Goal: Transaction & Acquisition: Purchase product/service

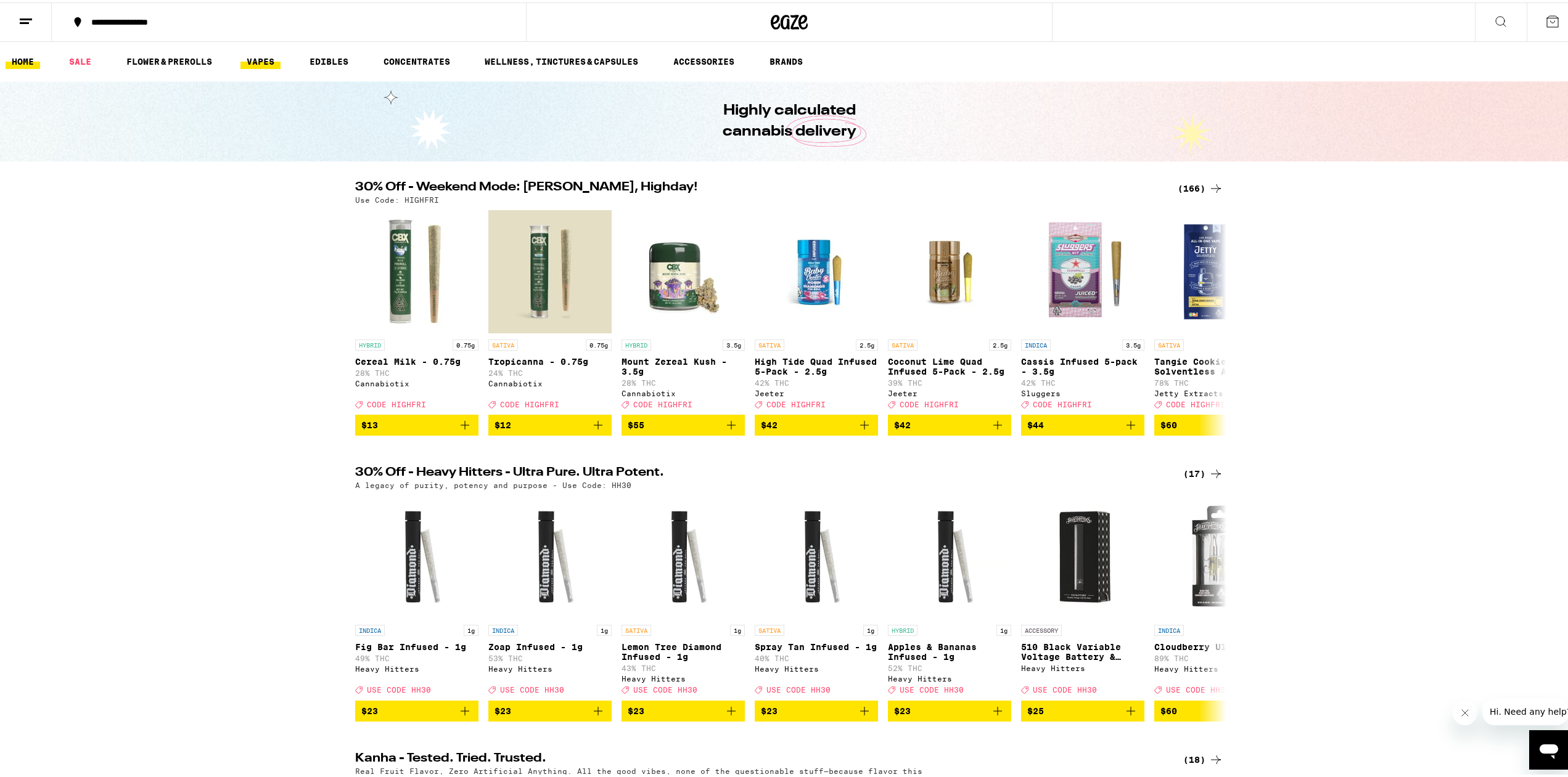
click at [256, 58] on link "VAPES" at bounding box center [261, 59] width 40 height 14
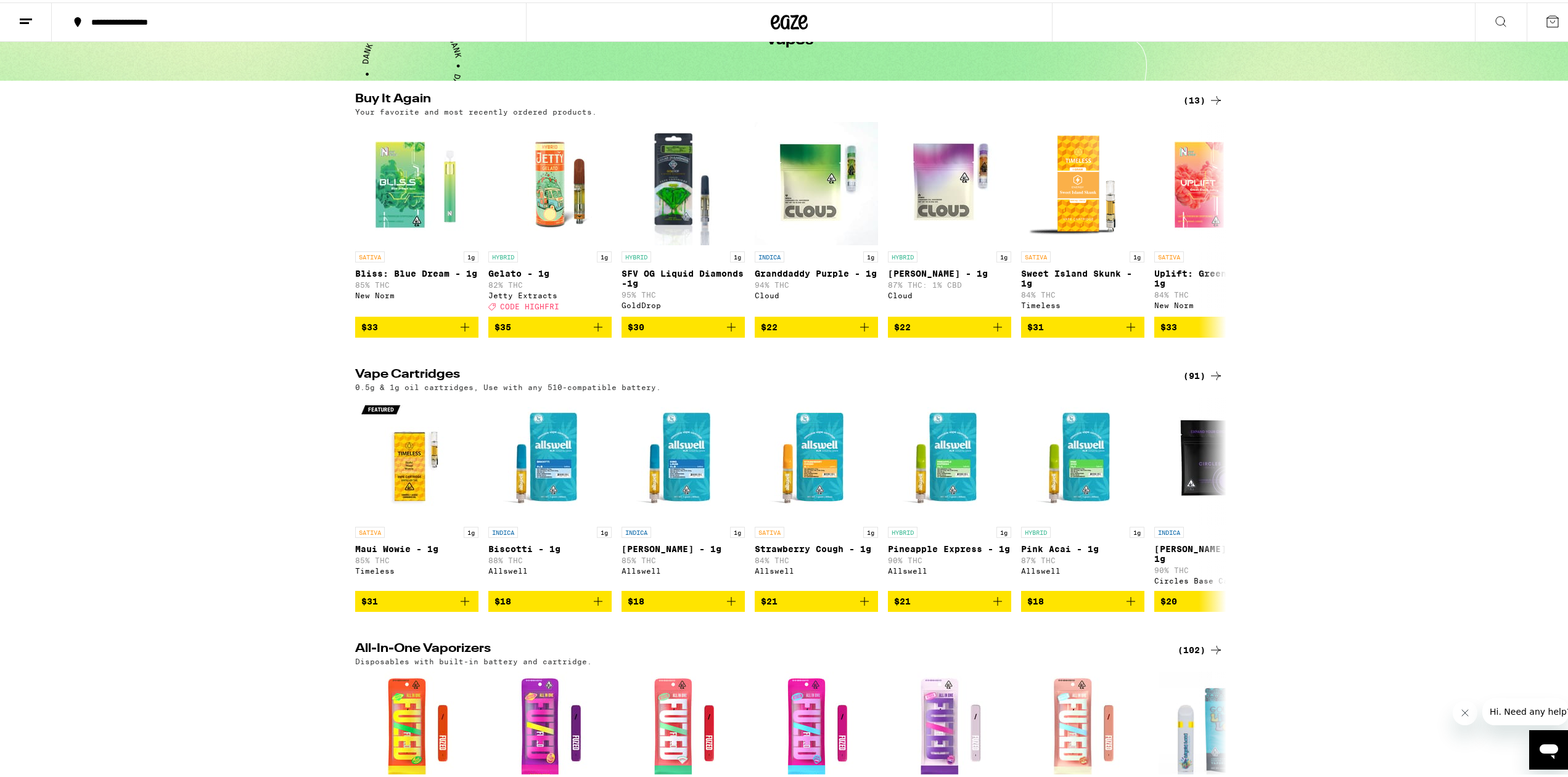
scroll to position [188, 0]
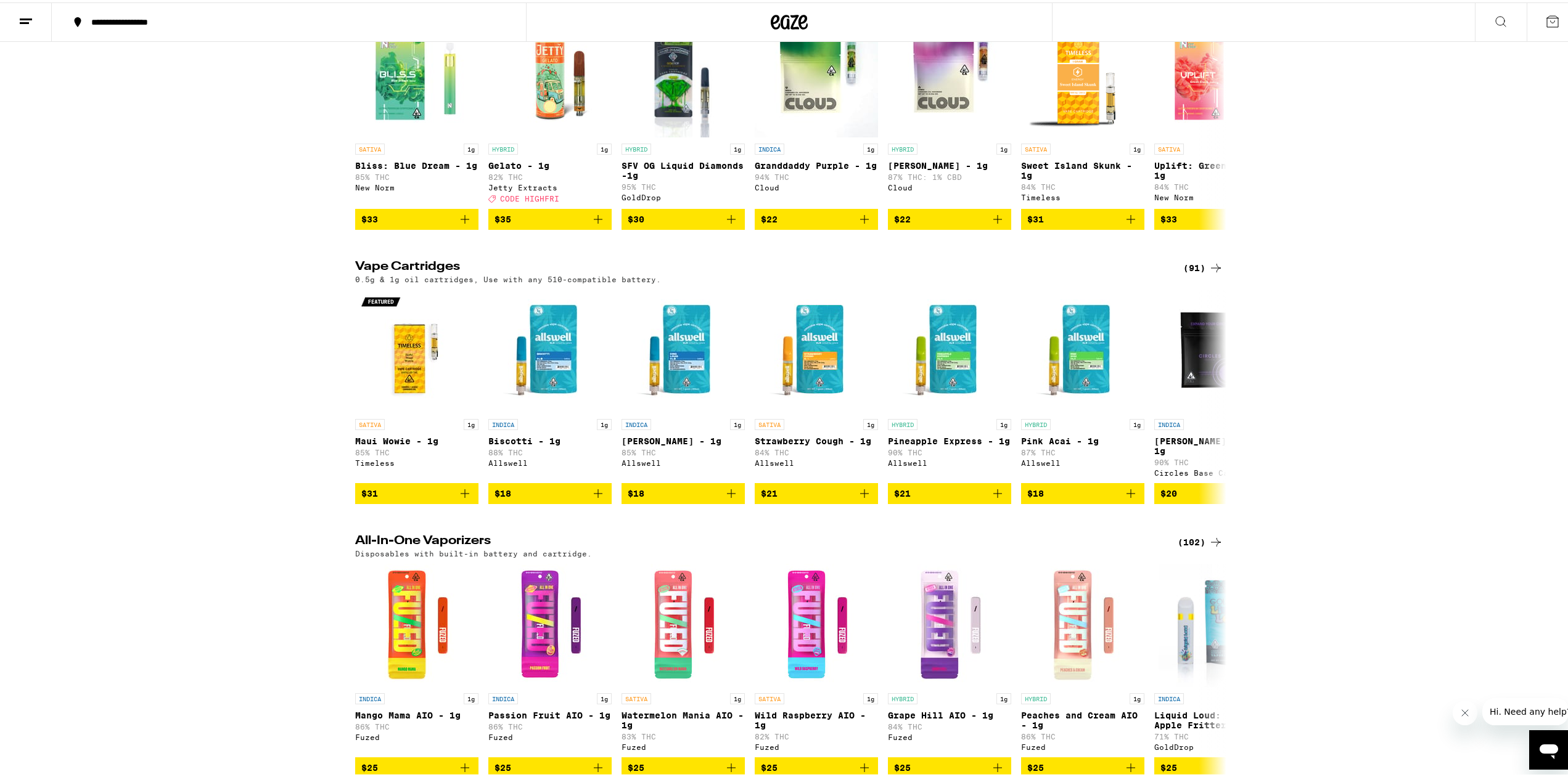
click at [1203, 273] on div "(91)" at bounding box center [1203, 265] width 40 height 14
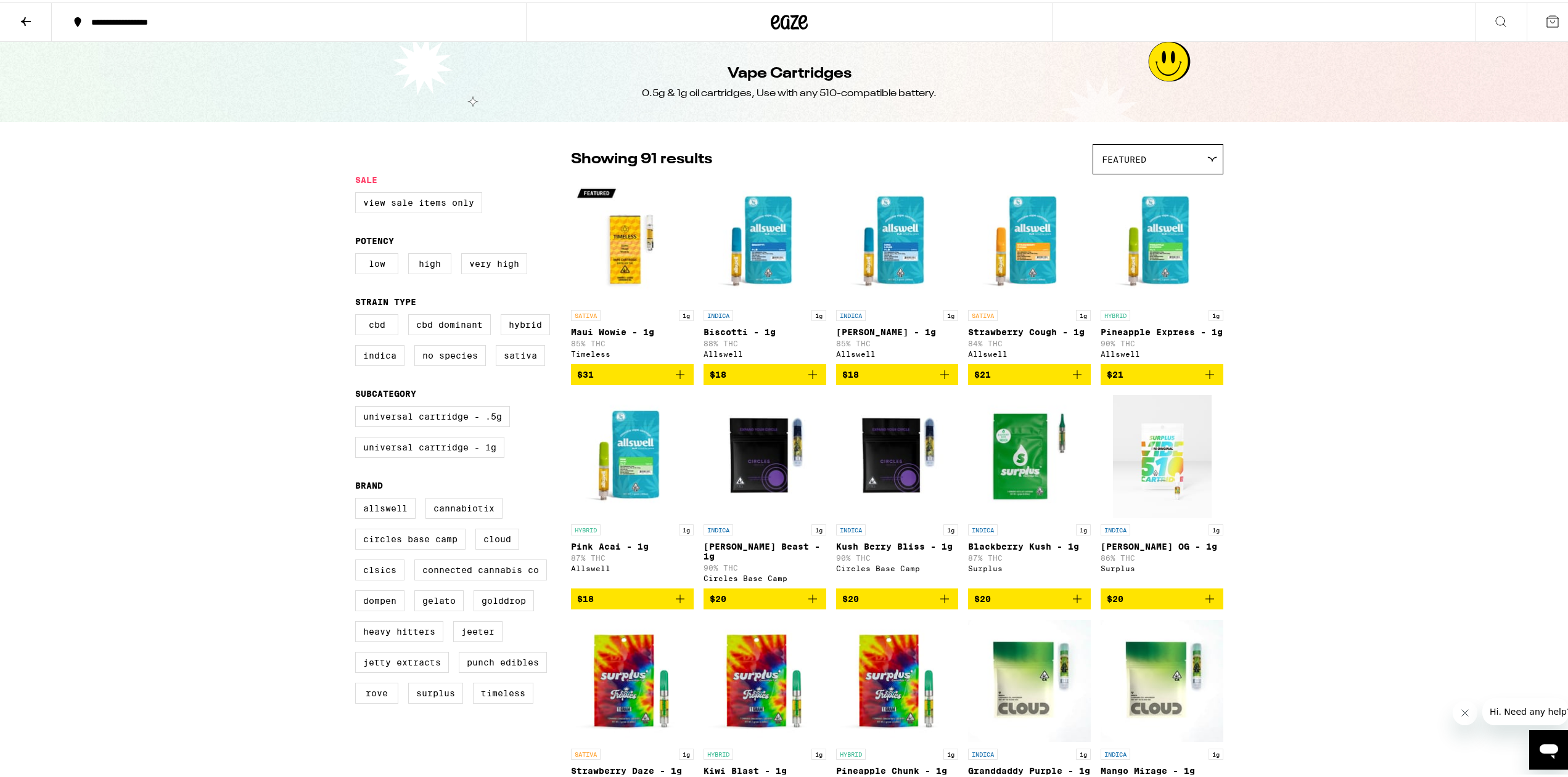
click at [677, 379] on icon "Add to bag" at bounding box center [680, 372] width 14 height 14
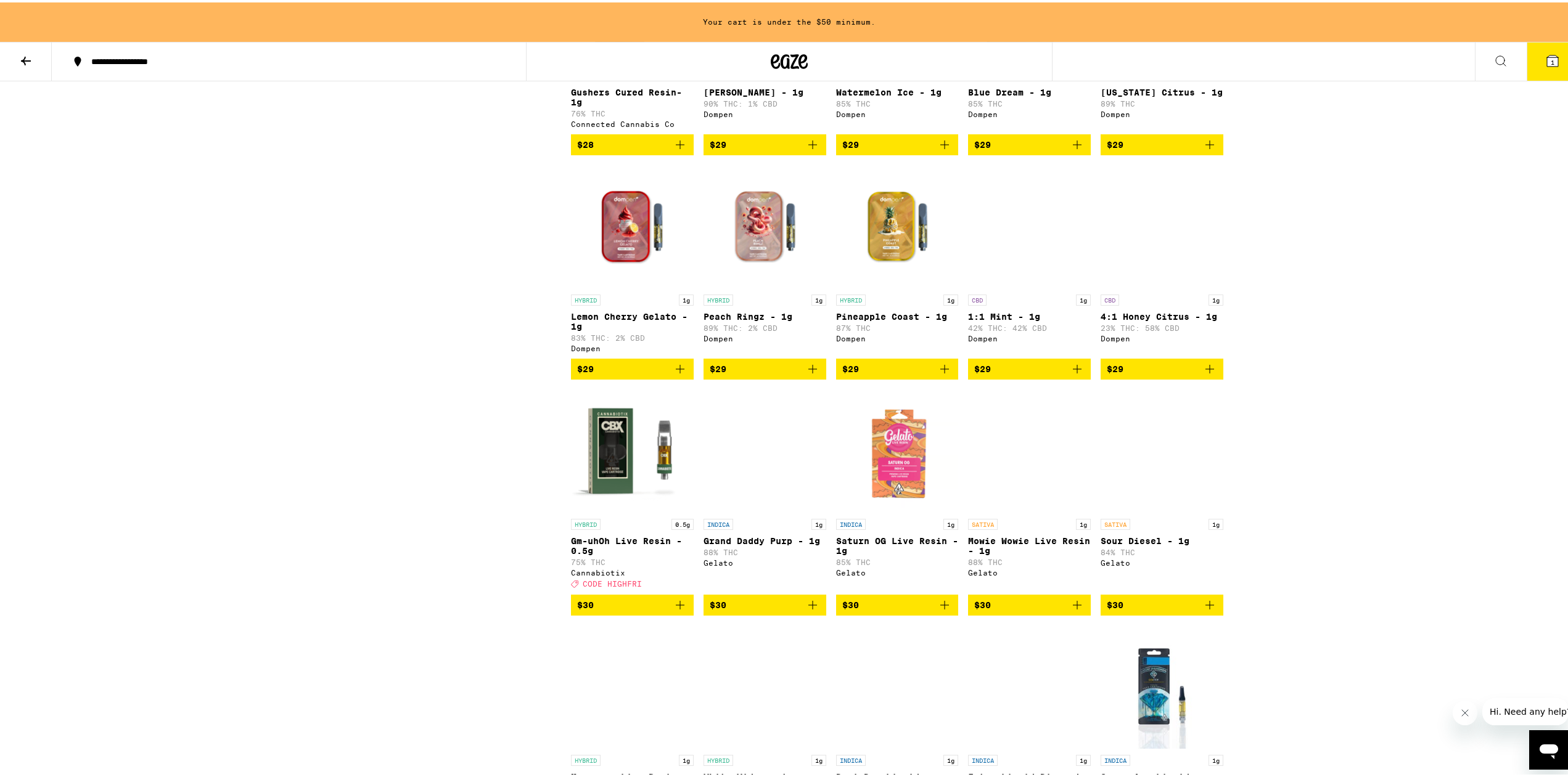
scroll to position [1383, 0]
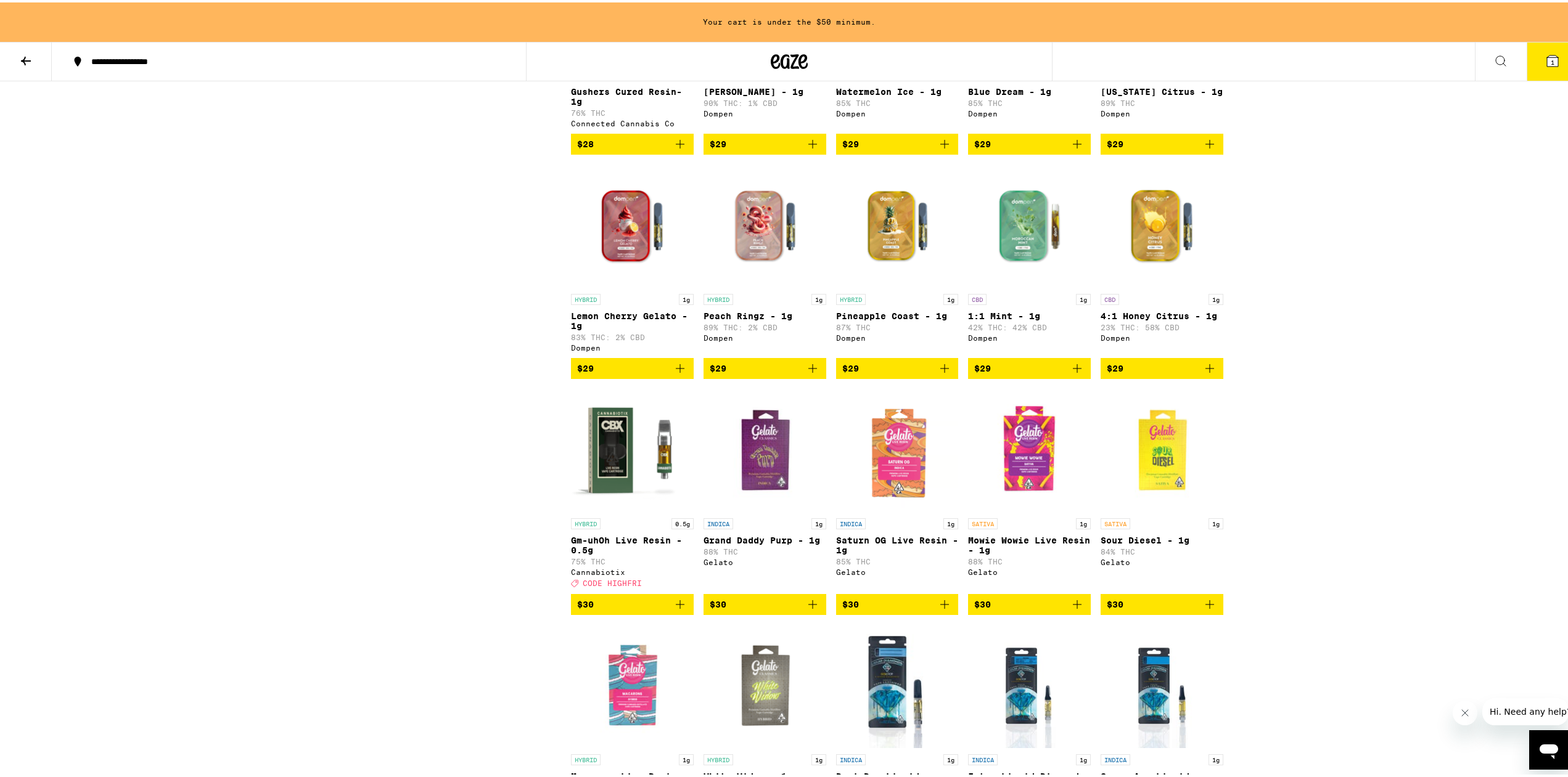
click at [940, 373] on icon "Add to bag" at bounding box center [944, 366] width 14 height 14
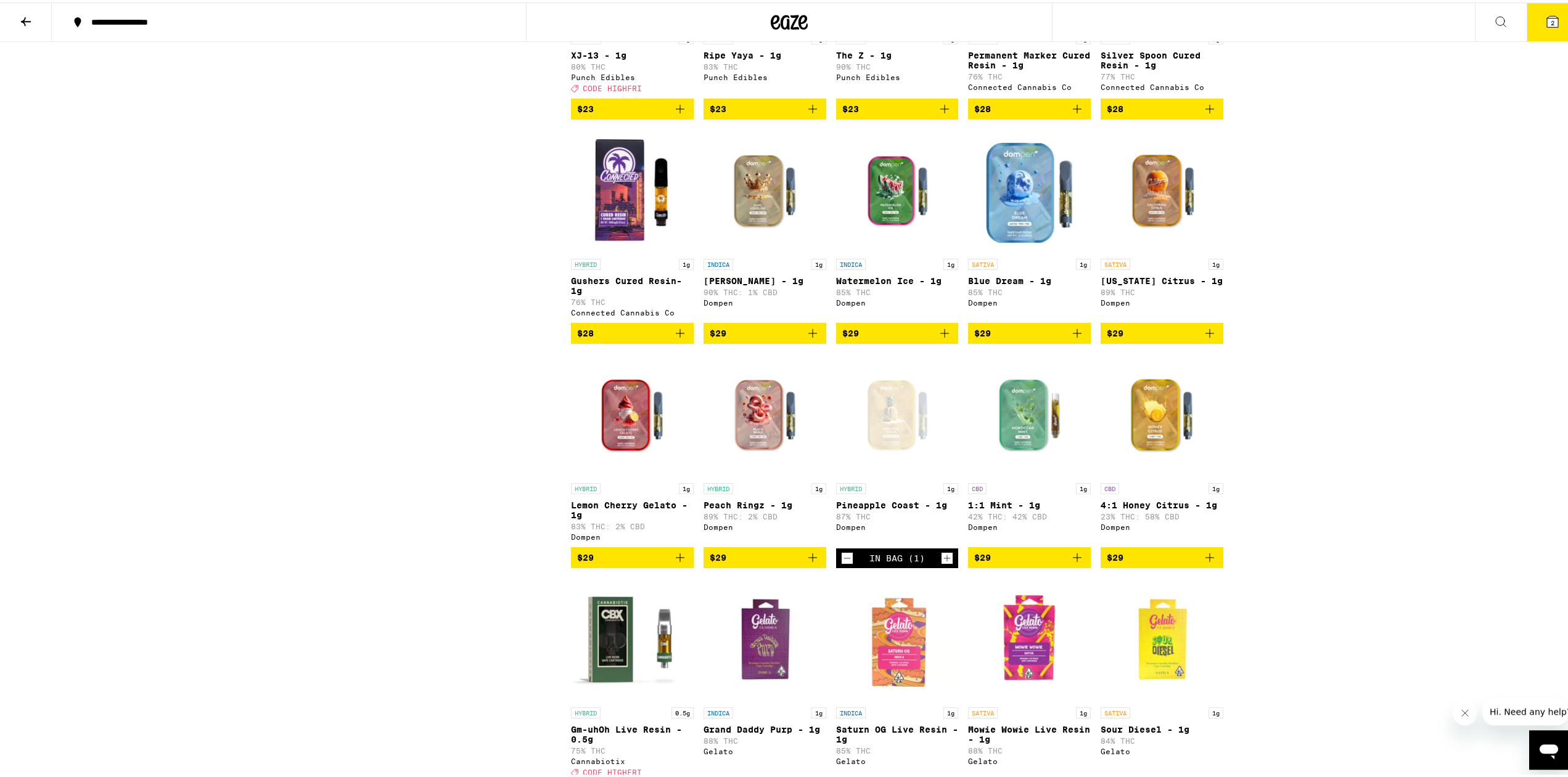
scroll to position [1092, 0]
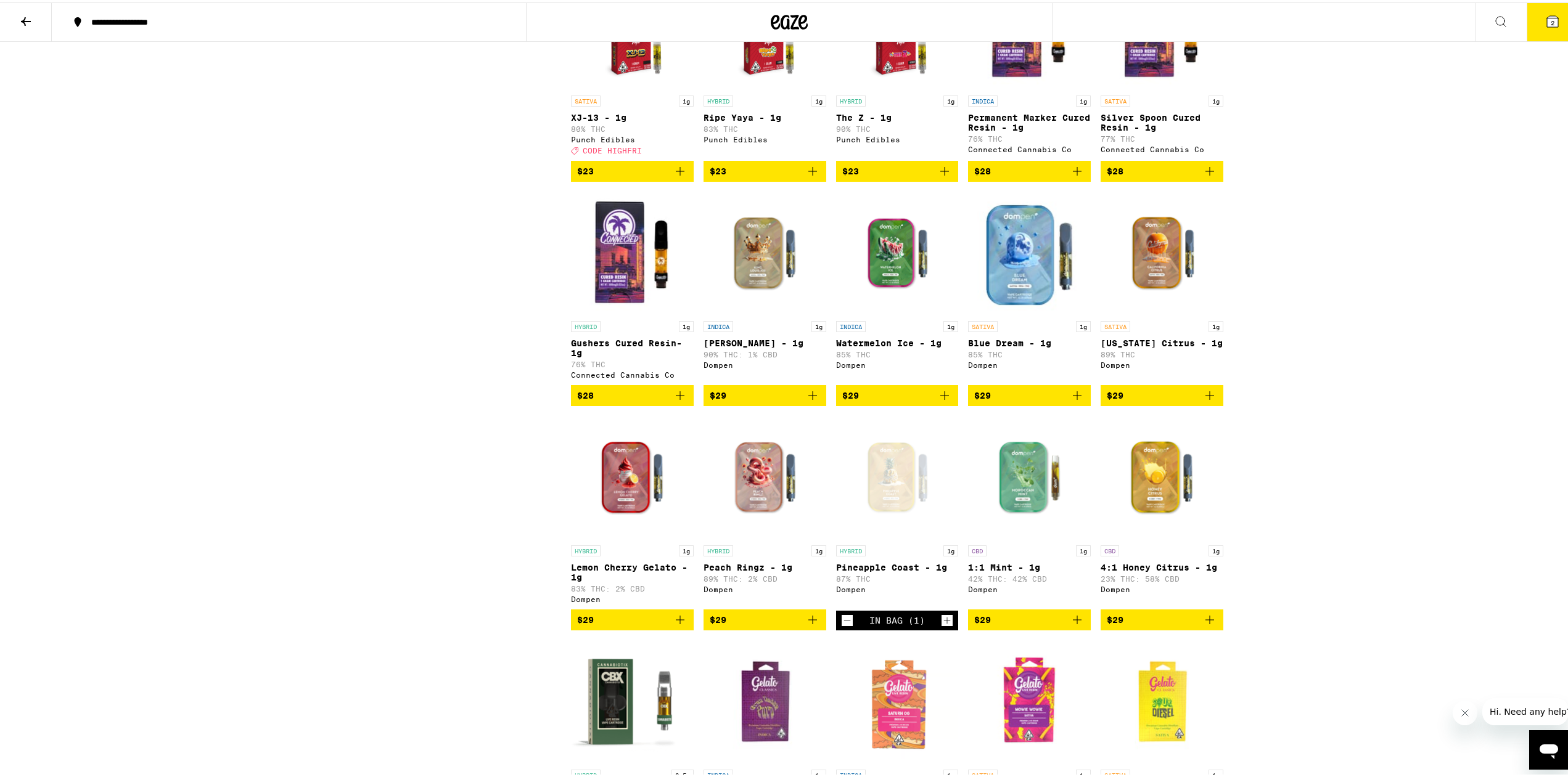
click at [1070, 400] on icon "Add to bag" at bounding box center [1077, 393] width 14 height 14
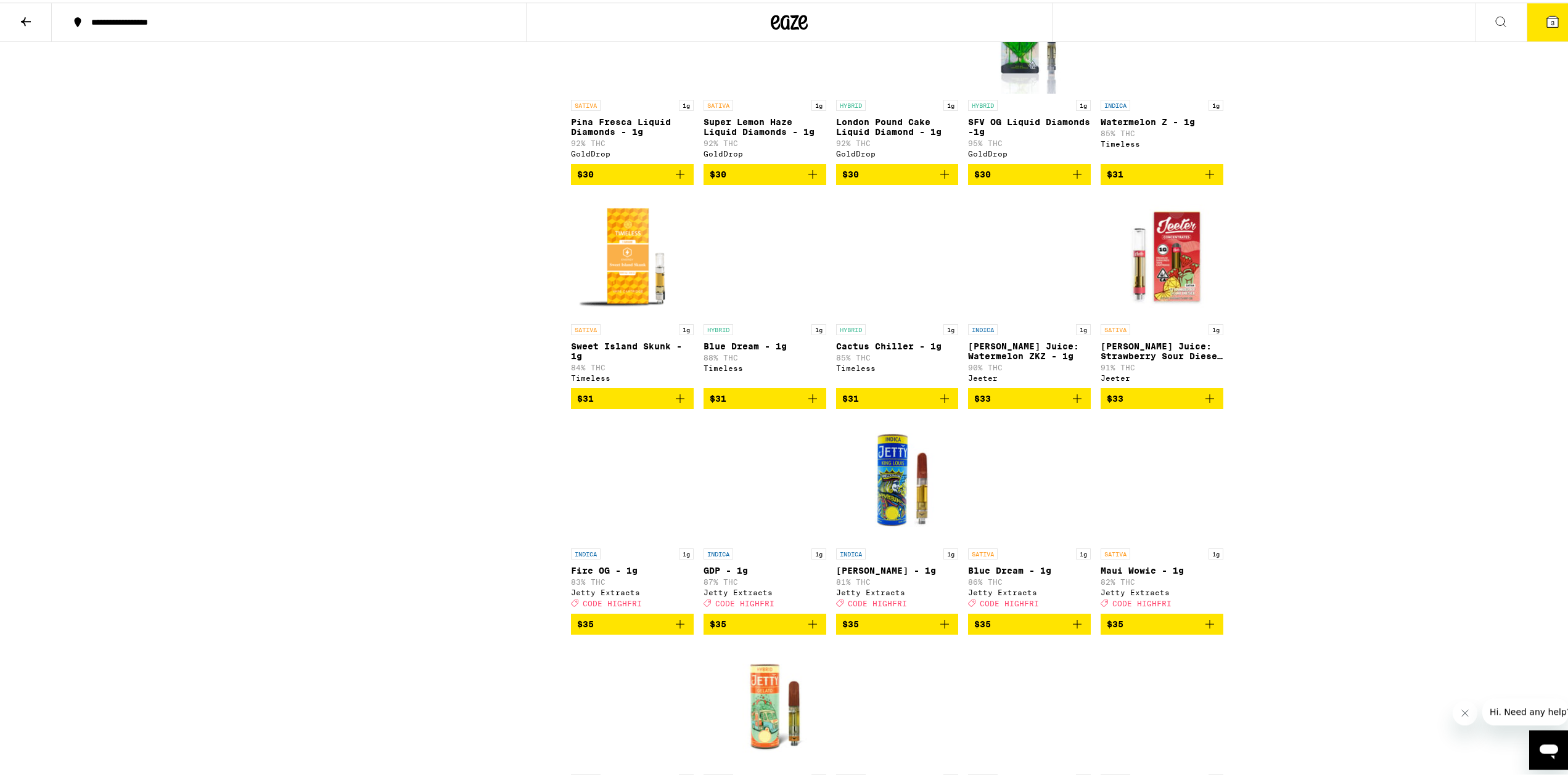
scroll to position [2224, 0]
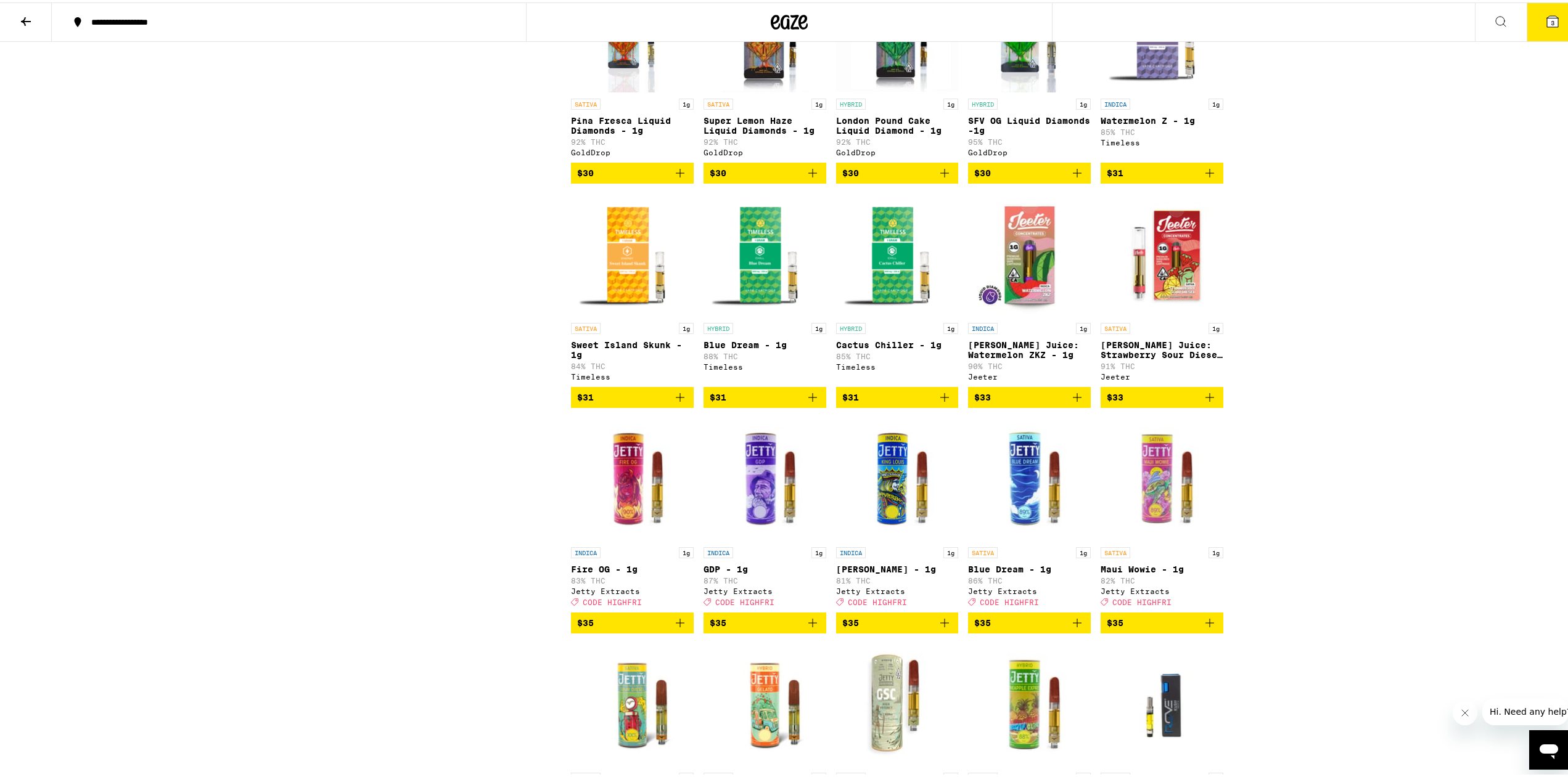
click at [811, 402] on icon "Add to bag" at bounding box center [812, 395] width 14 height 14
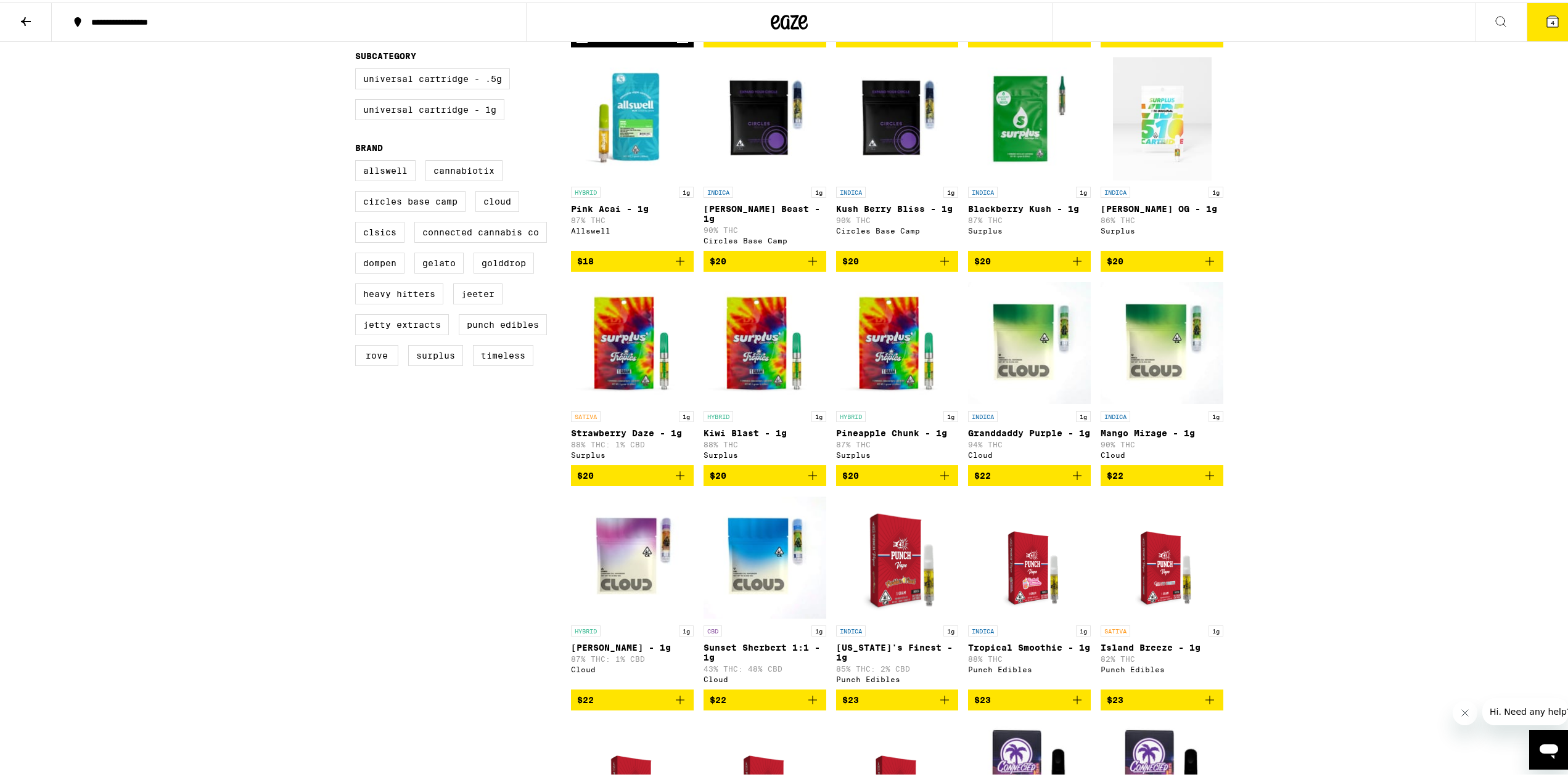
scroll to position [23, 0]
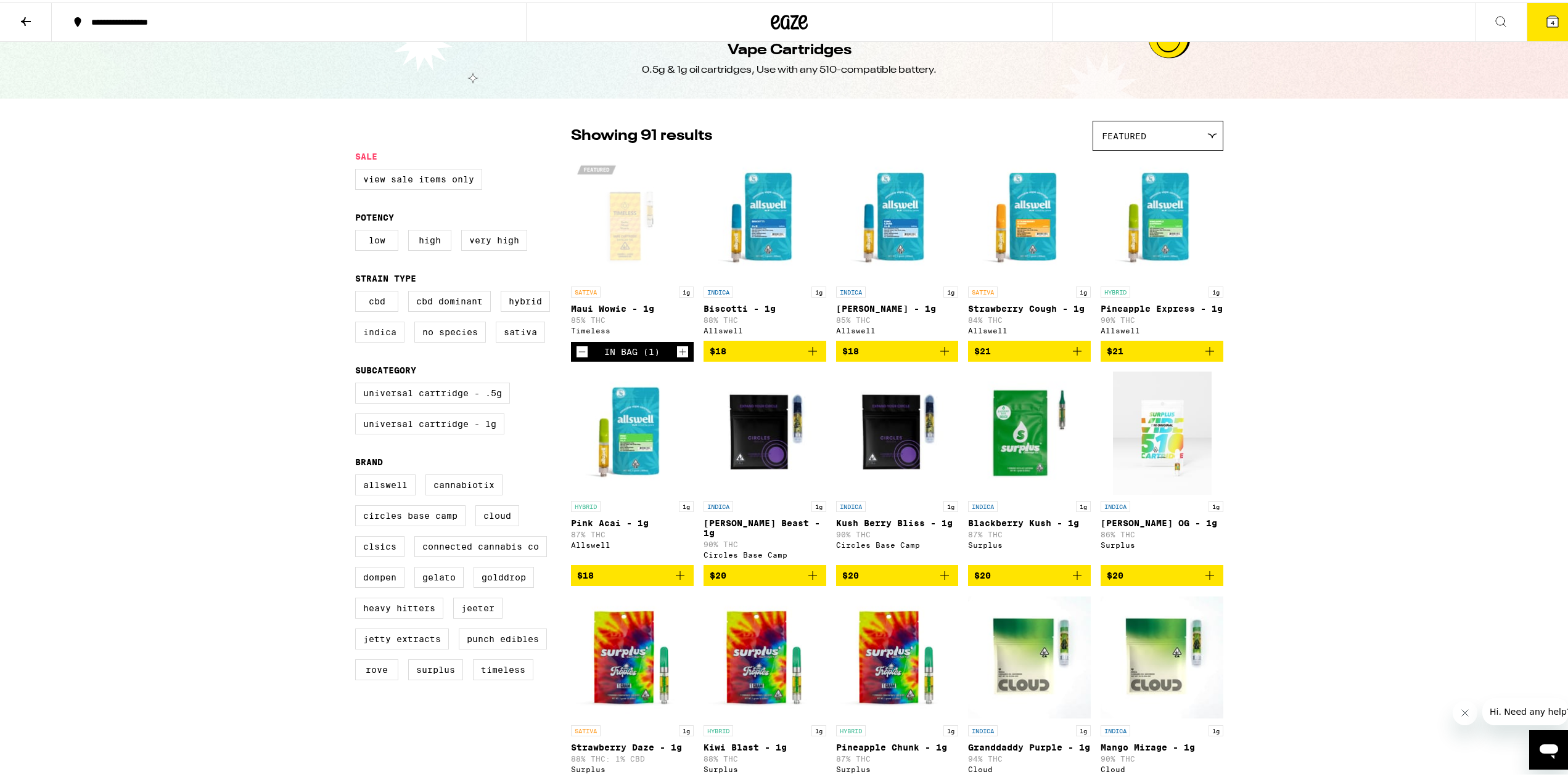
click at [377, 340] on label "Indica" at bounding box center [380, 329] width 50 height 21
click at [358, 291] on input "Indica" at bounding box center [358, 290] width 1 height 1
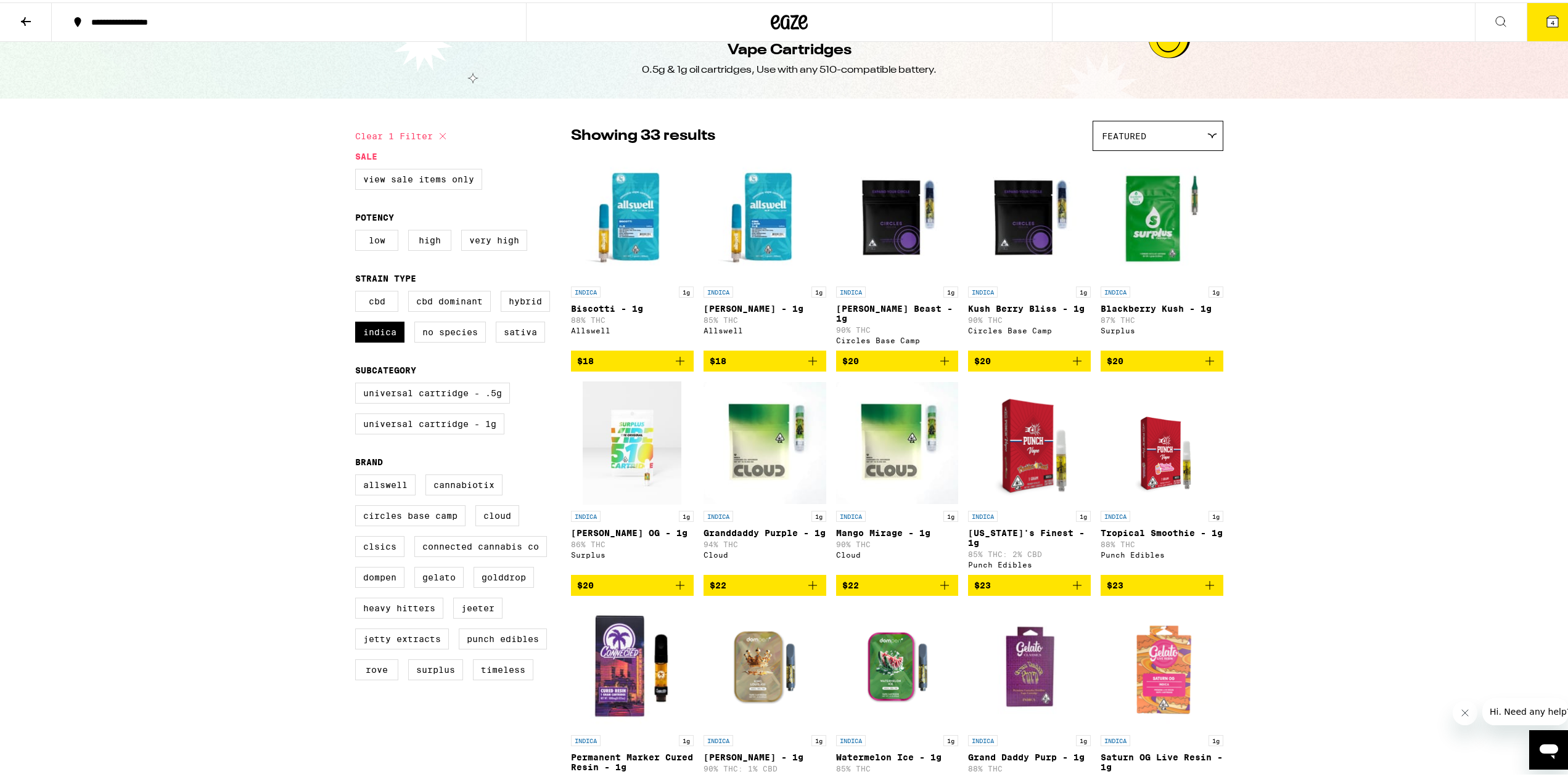
click at [781, 201] on img "Open page for King Louis XIII - 1g from Allswell" at bounding box center [765, 216] width 123 height 123
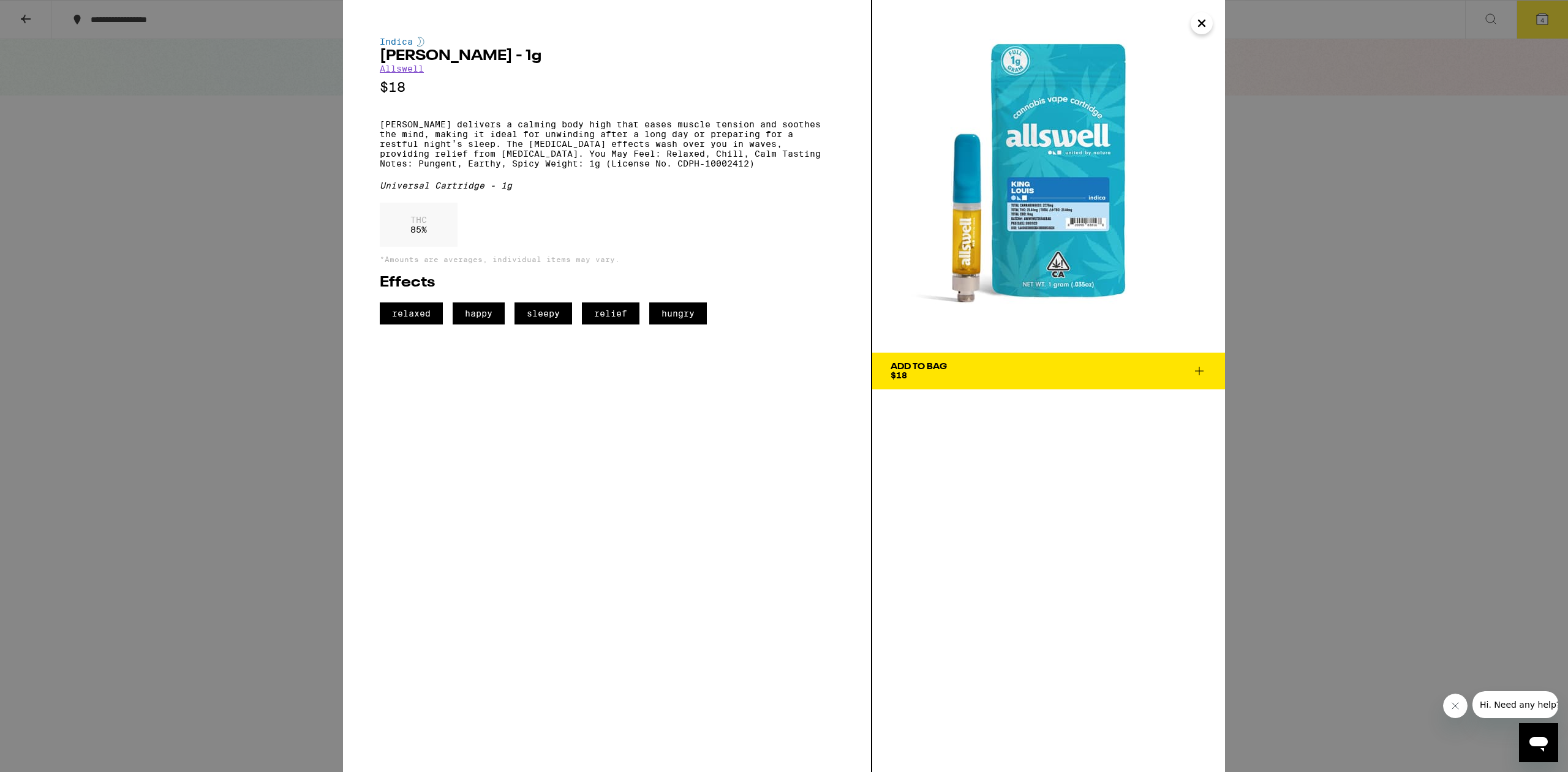
click at [1206, 16] on icon "Close" at bounding box center [1202, 23] width 14 height 19
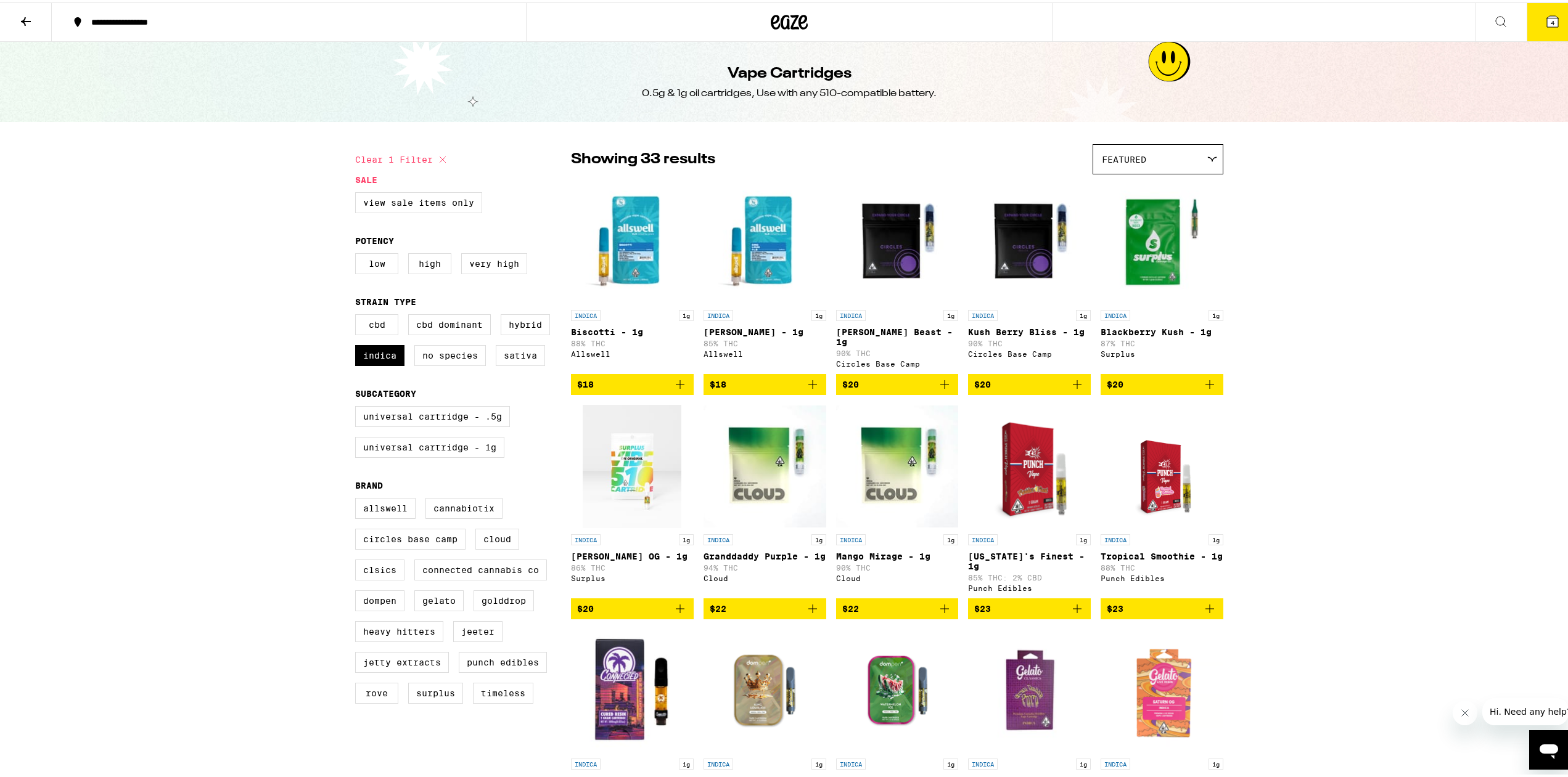
click at [1546, 16] on icon at bounding box center [1552, 19] width 11 height 11
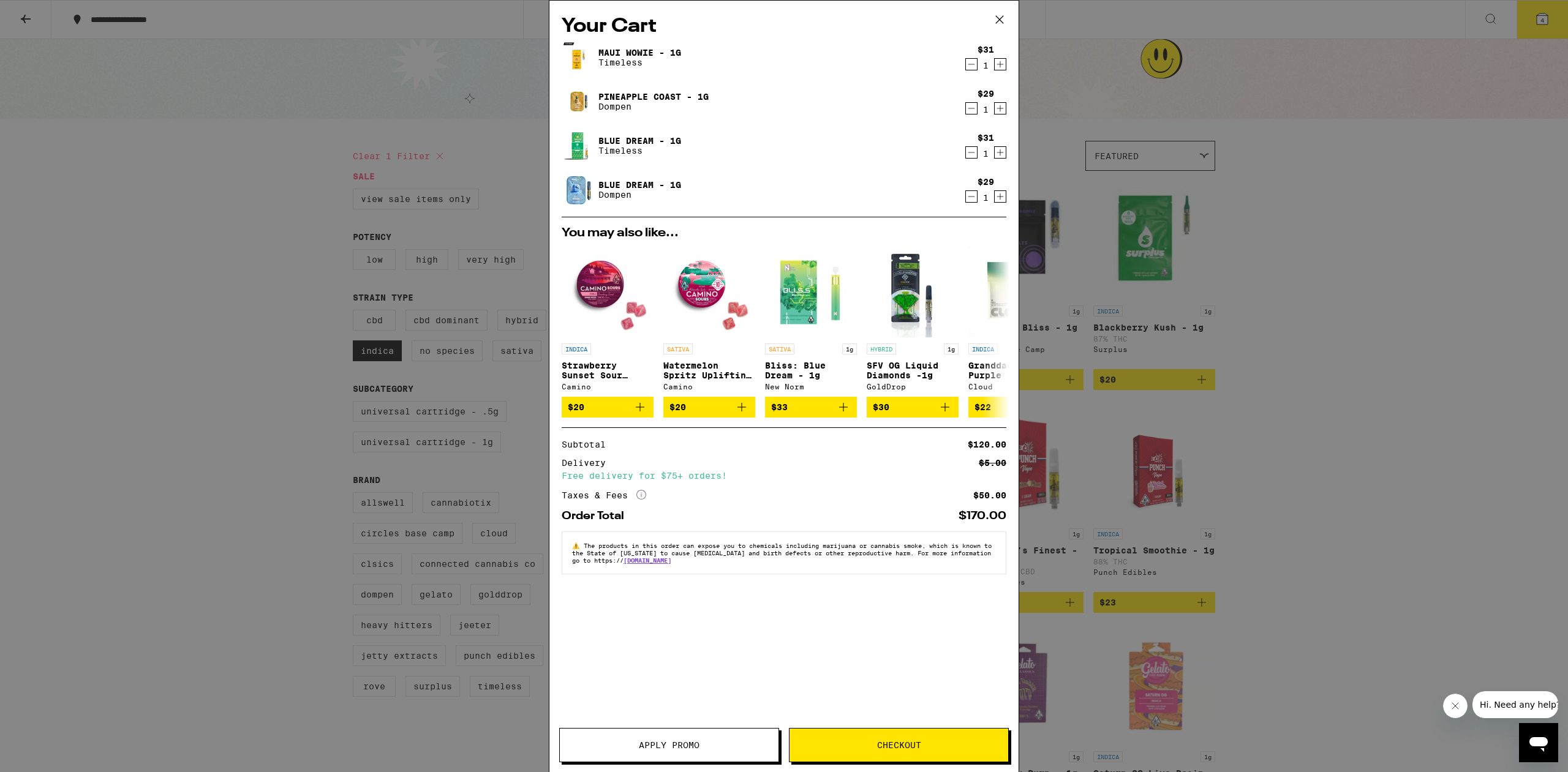
click at [970, 199] on icon "Decrement" at bounding box center [971, 196] width 11 height 14
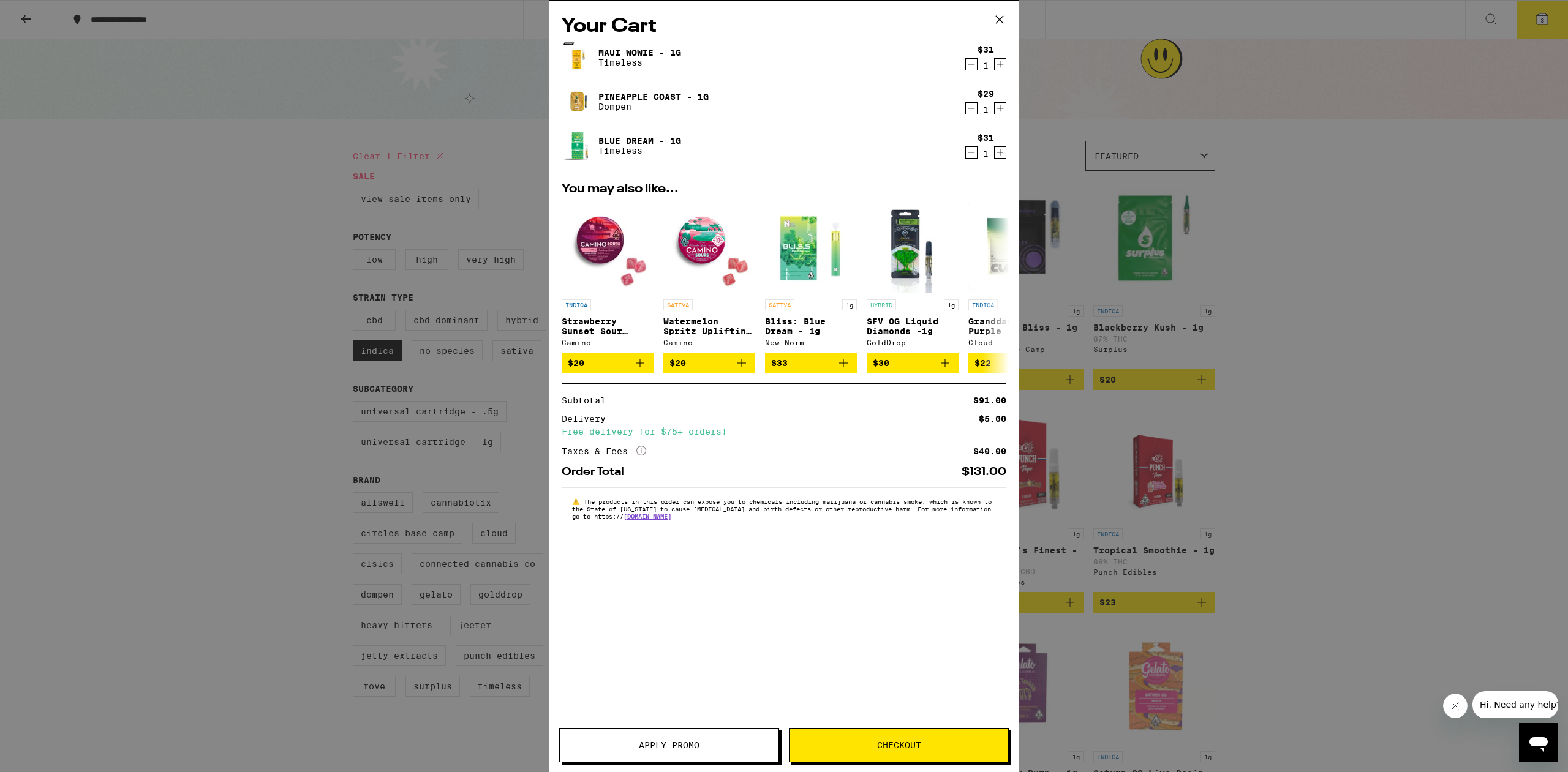
click at [1419, 387] on div "Your Cart Maui Wowie - 1g Timeless $31 1 Pineapple Coast - 1g Dompen $29 1 Blue…" at bounding box center [784, 386] width 1568 height 772
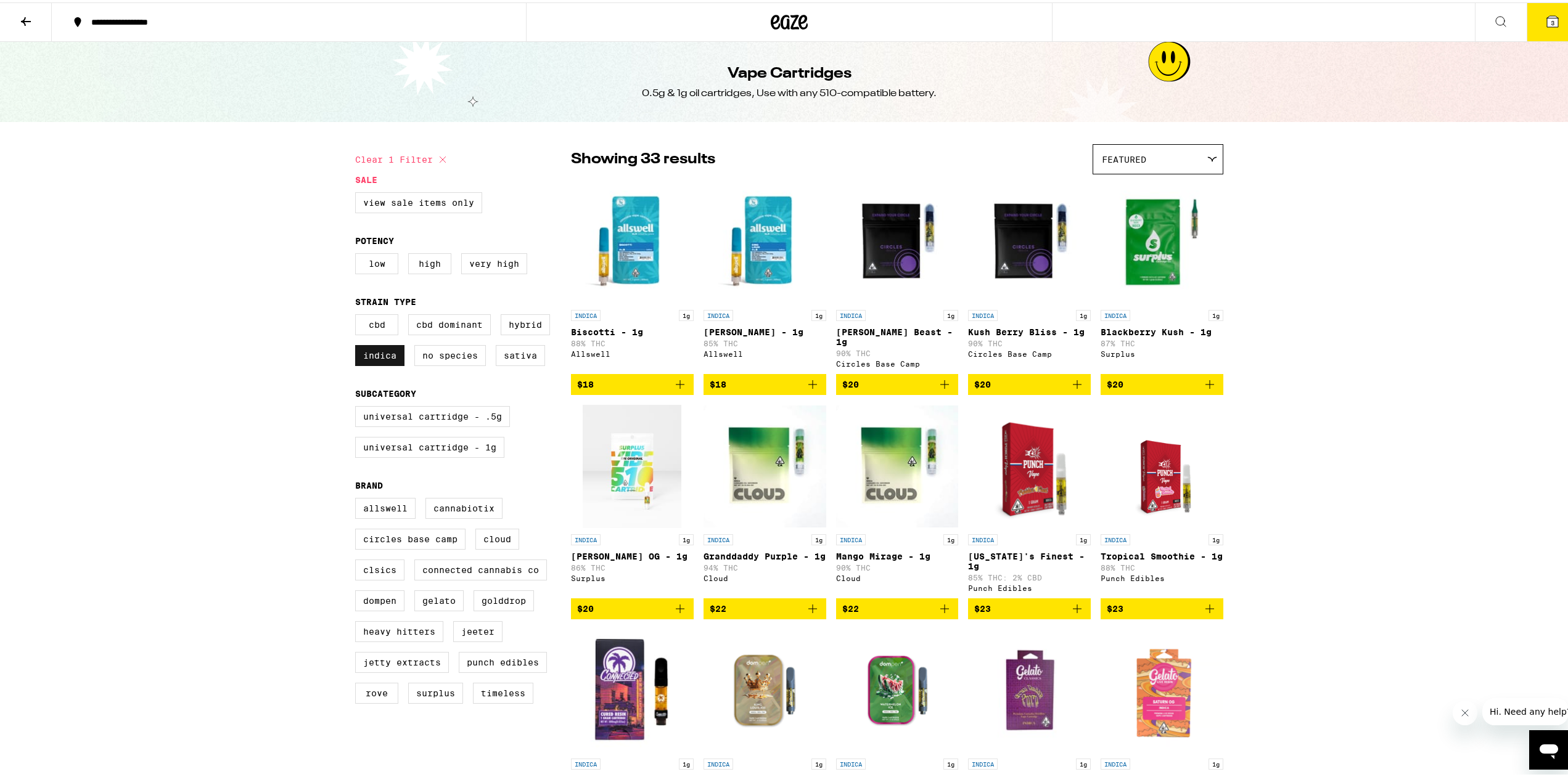
click at [392, 360] on label "Indica" at bounding box center [380, 352] width 50 height 21
click at [358, 315] on input "Indica" at bounding box center [358, 314] width 1 height 1
checkbox input "false"
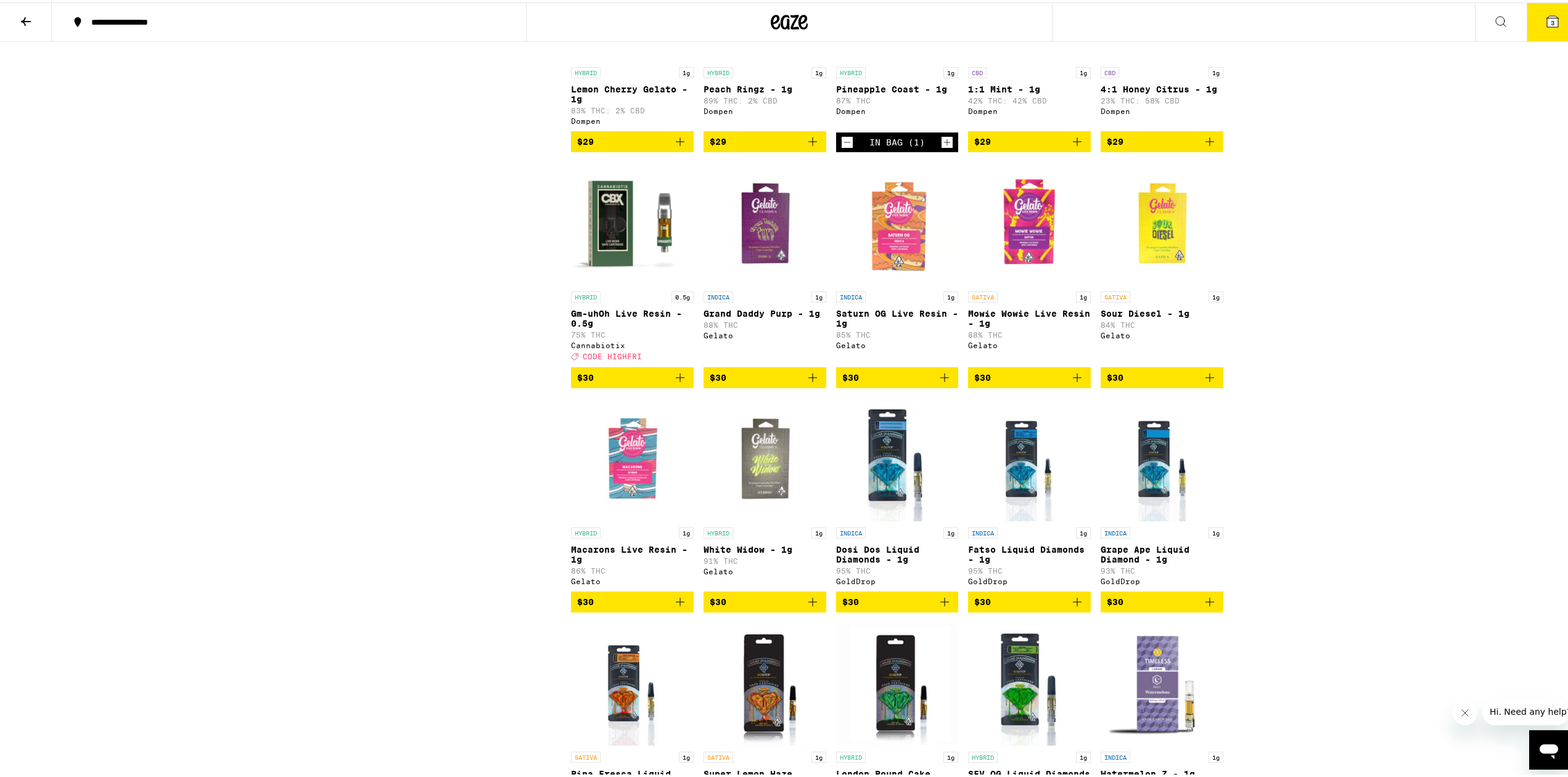
scroll to position [1446, 0]
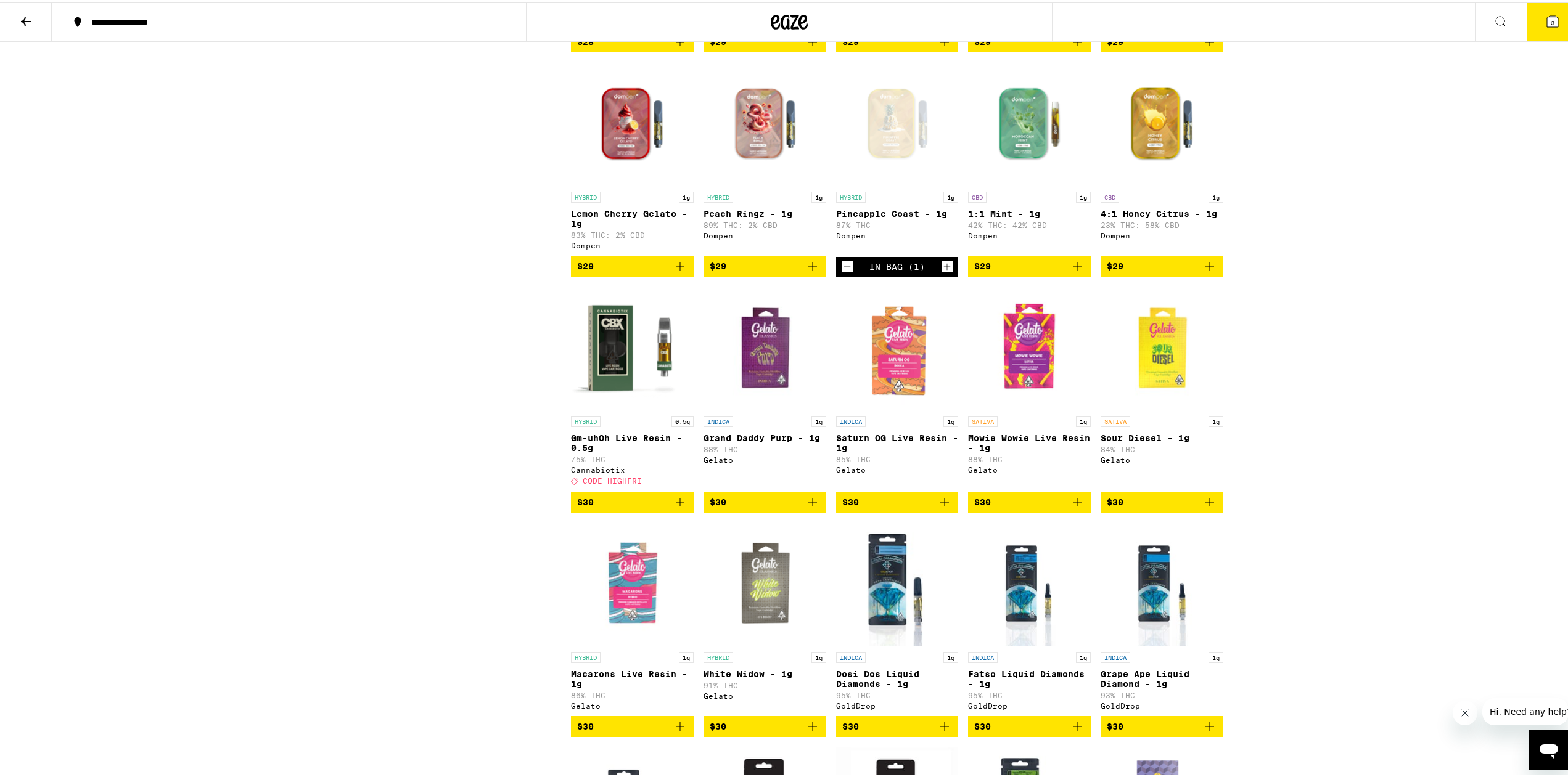
click at [873, 169] on div "Open page for Pineapple Coast - 1g from Dompen" at bounding box center [897, 121] width 123 height 123
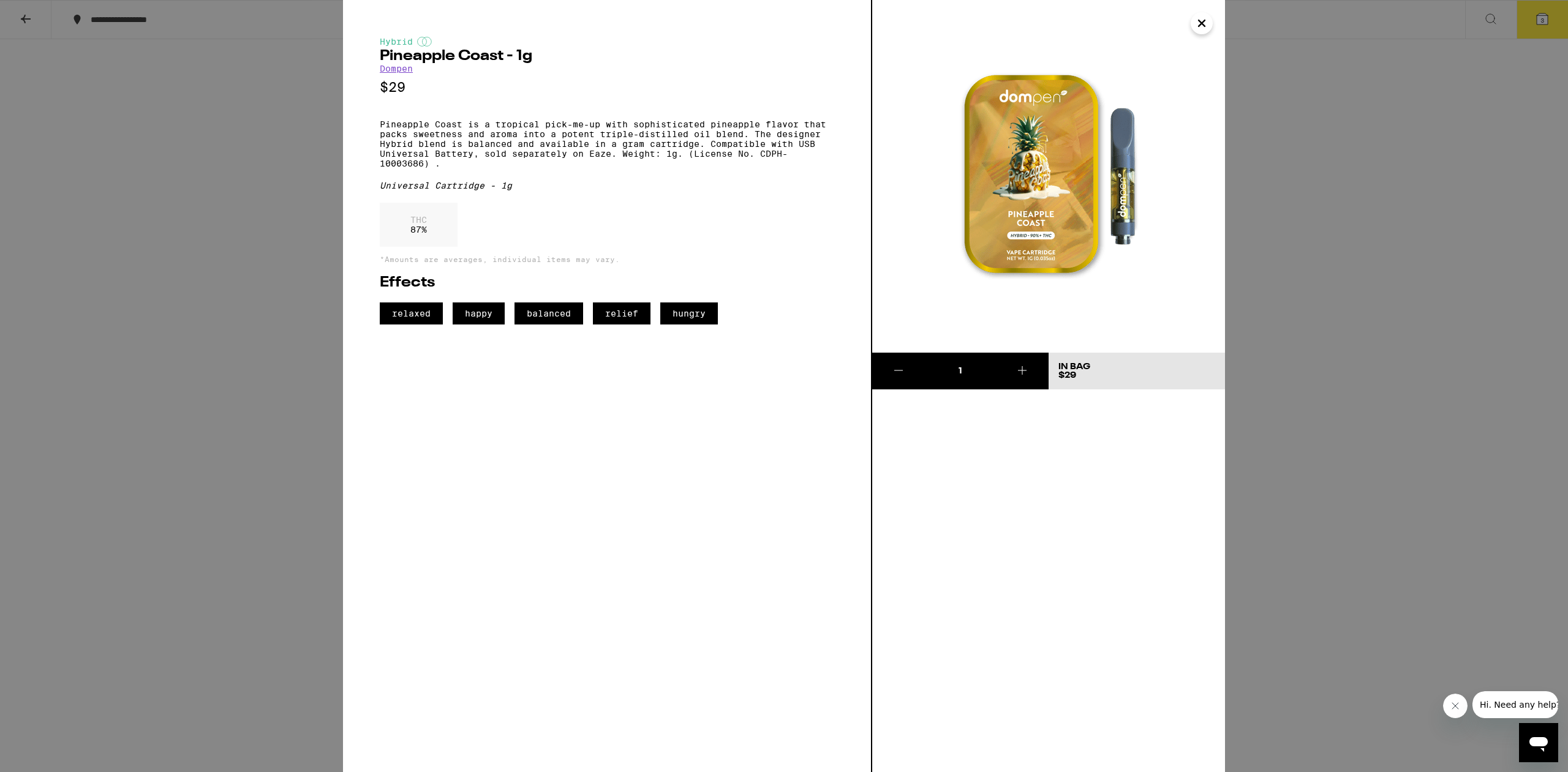
click at [1302, 165] on div "Hybrid Pineapple Coast - 1g Dompen $29 Pineapple Coast is a tropical pick-me-up…" at bounding box center [784, 386] width 1568 height 772
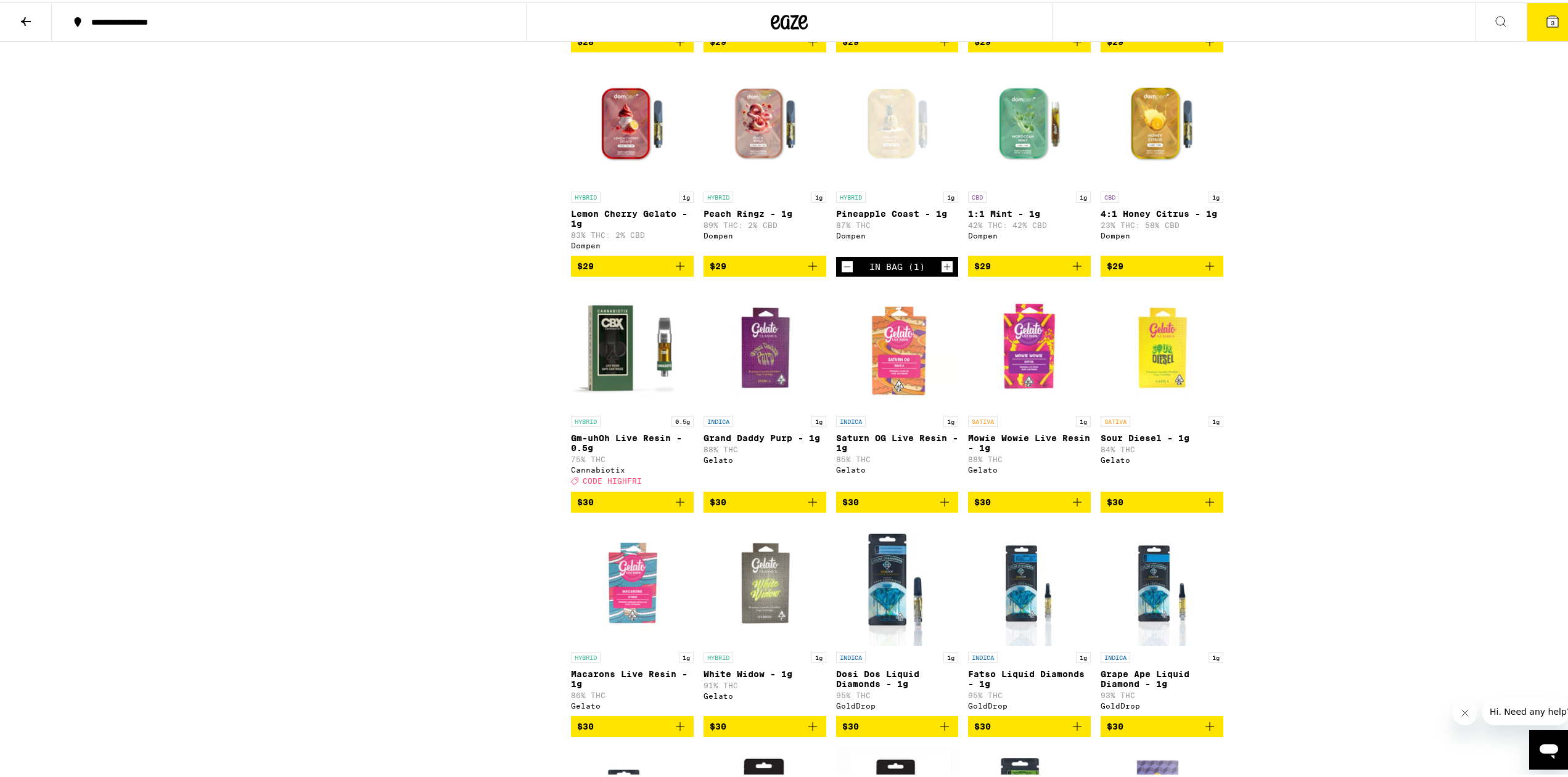
click at [770, 407] on img "Open page for Grand Daddy Purp - 1g from Gelato" at bounding box center [765, 345] width 123 height 123
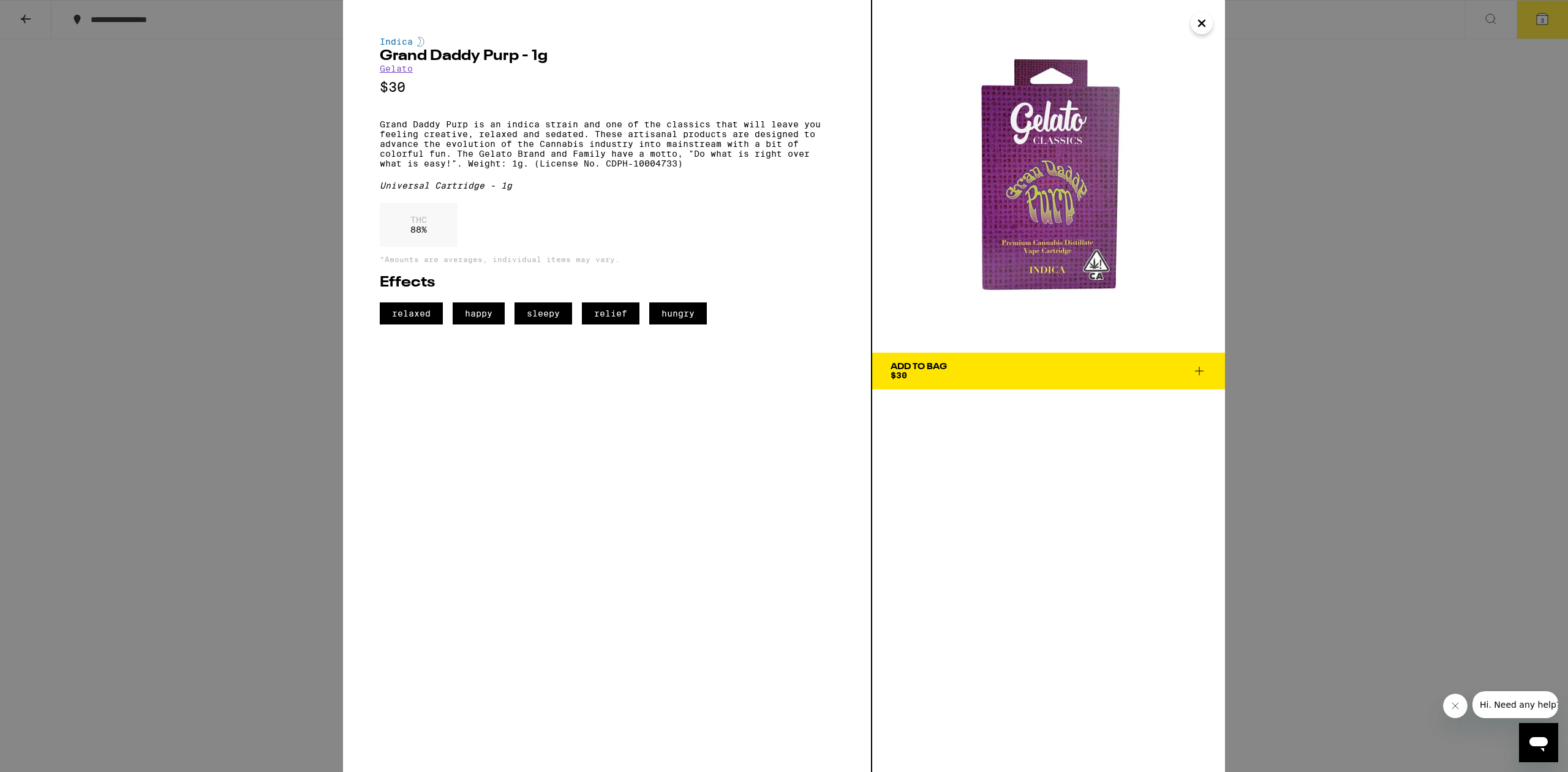
click at [1387, 239] on div "Indica Grand Daddy Purp - 1g Gelato $30 Grand Daddy Purp is an indica strain an…" at bounding box center [784, 386] width 1568 height 772
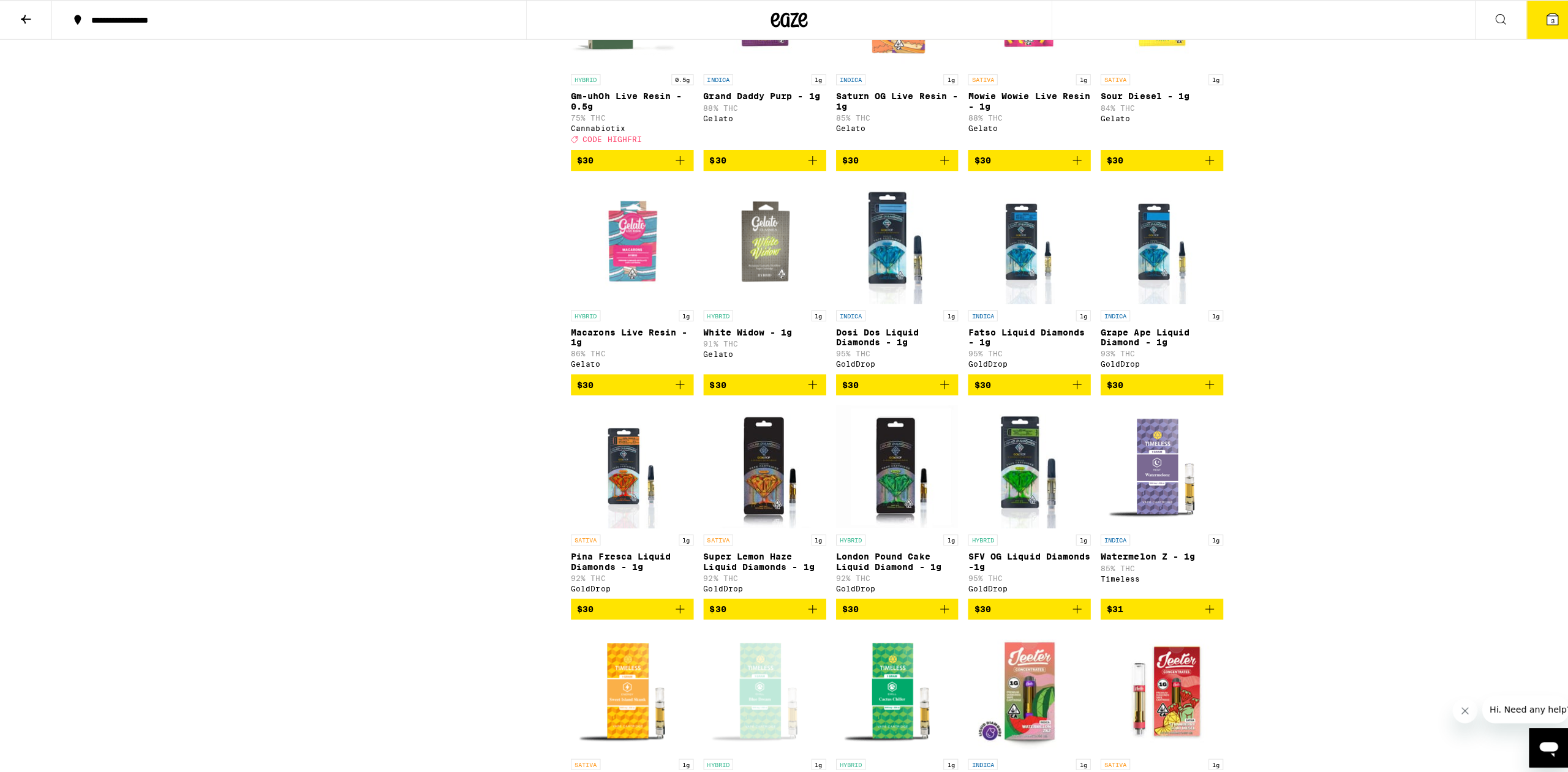
scroll to position [1811, 0]
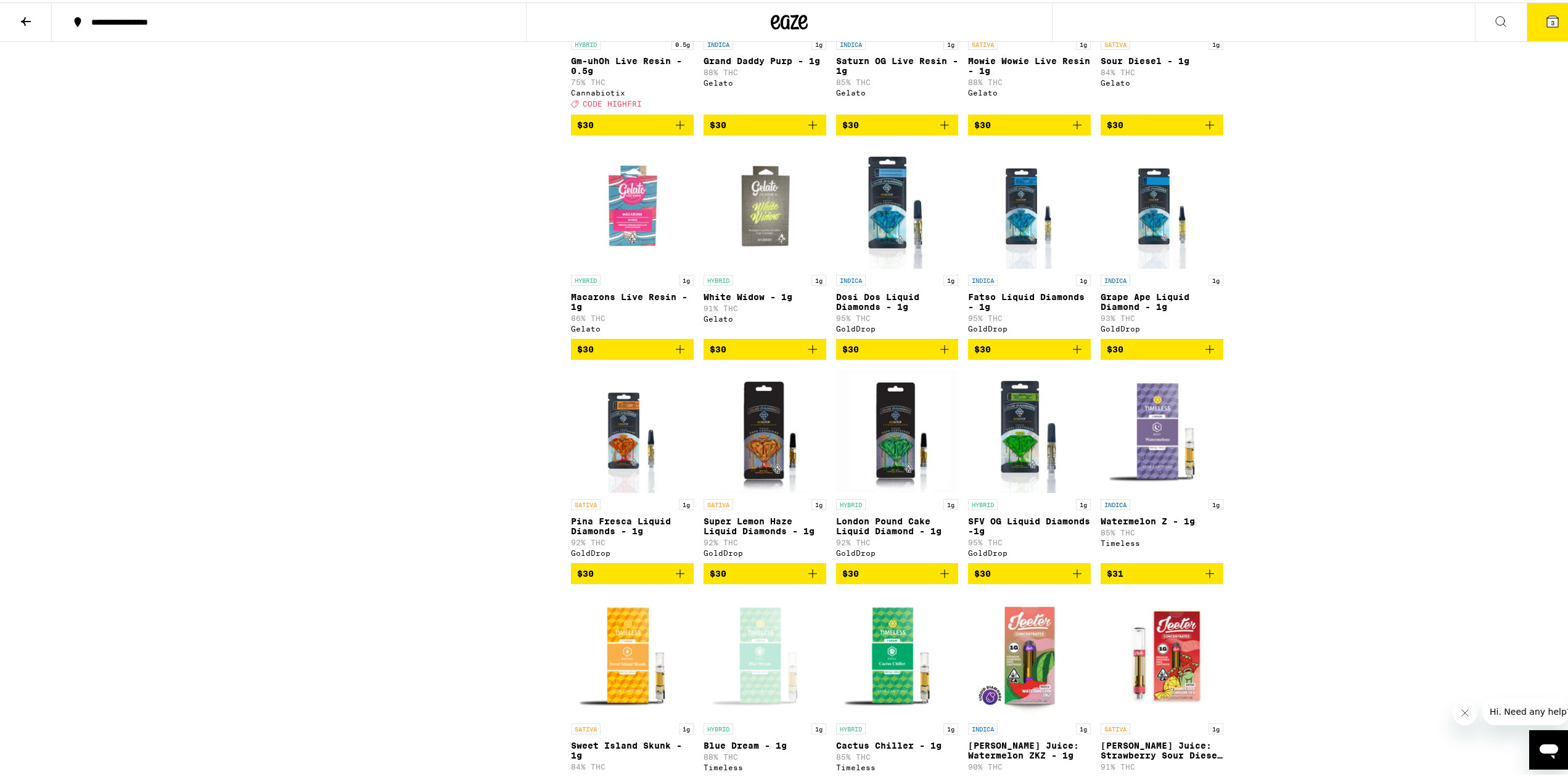
click at [1538, 30] on button "3" at bounding box center [1552, 20] width 51 height 38
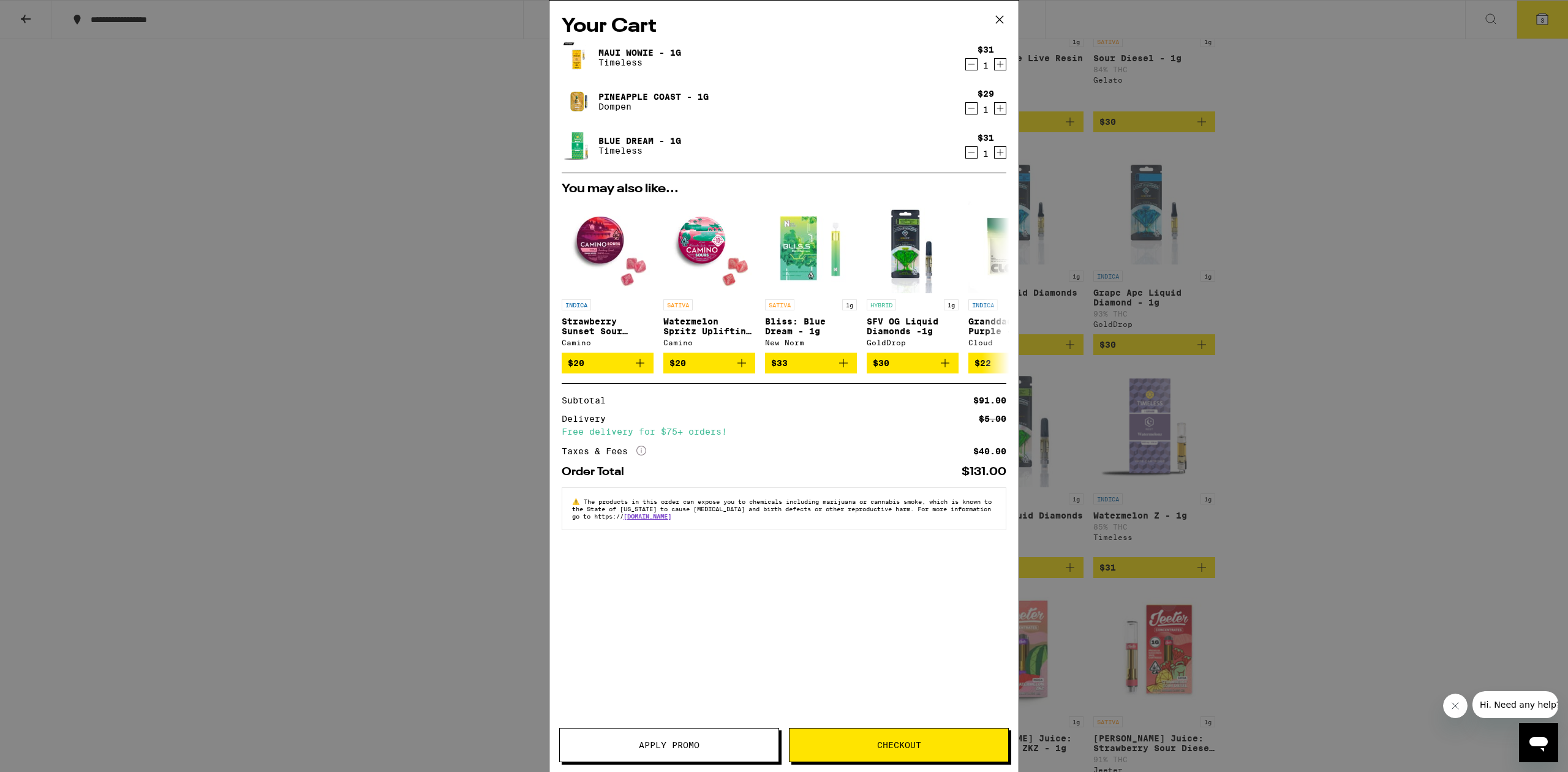
click at [936, 752] on button "Checkout" at bounding box center [899, 745] width 220 height 34
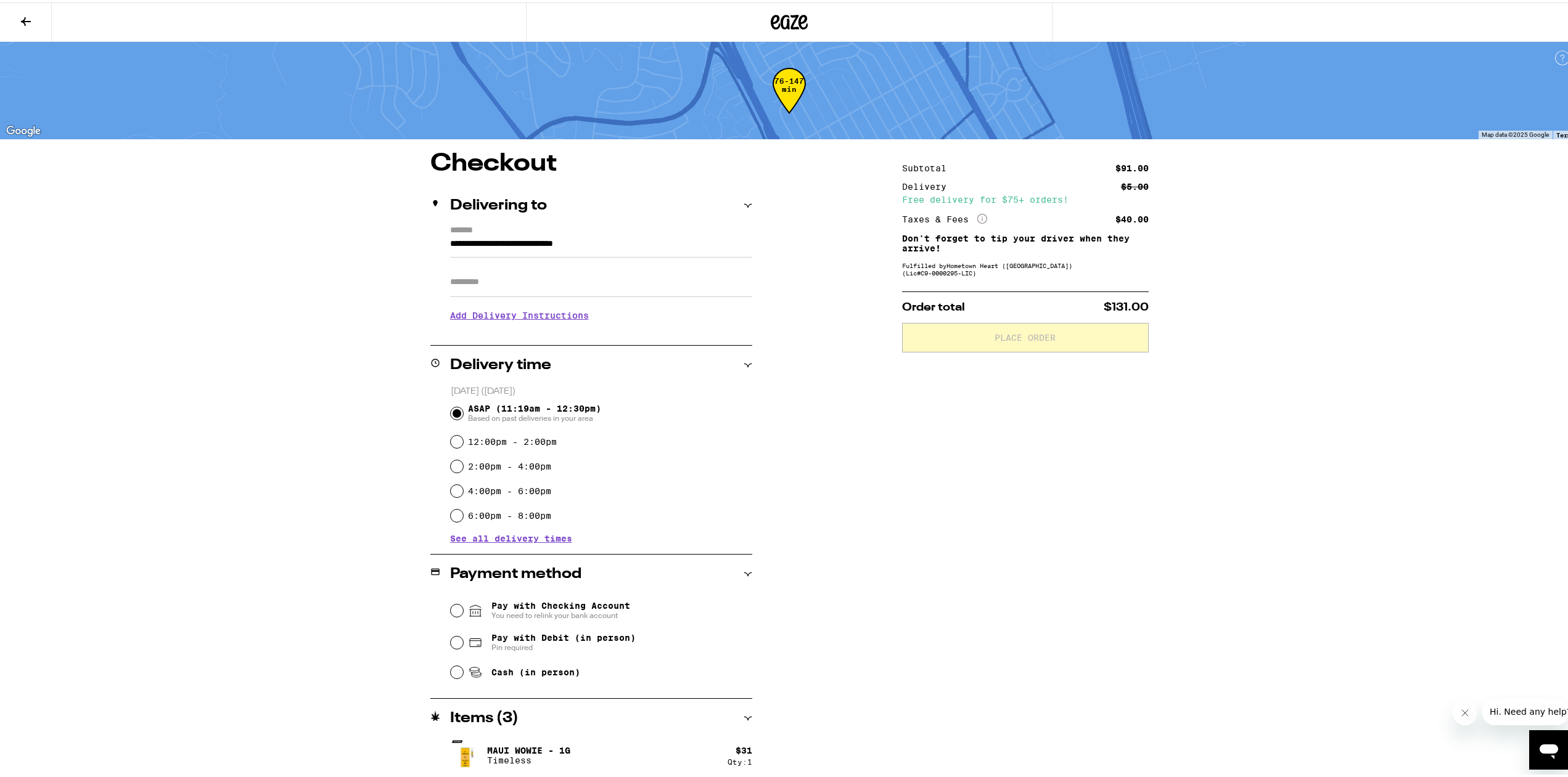
drag, startPoint x: 797, startPoint y: 460, endPoint x: 793, endPoint y: 496, distance: 36.2
click at [797, 464] on div "**********" at bounding box center [789, 508] width 887 height 720
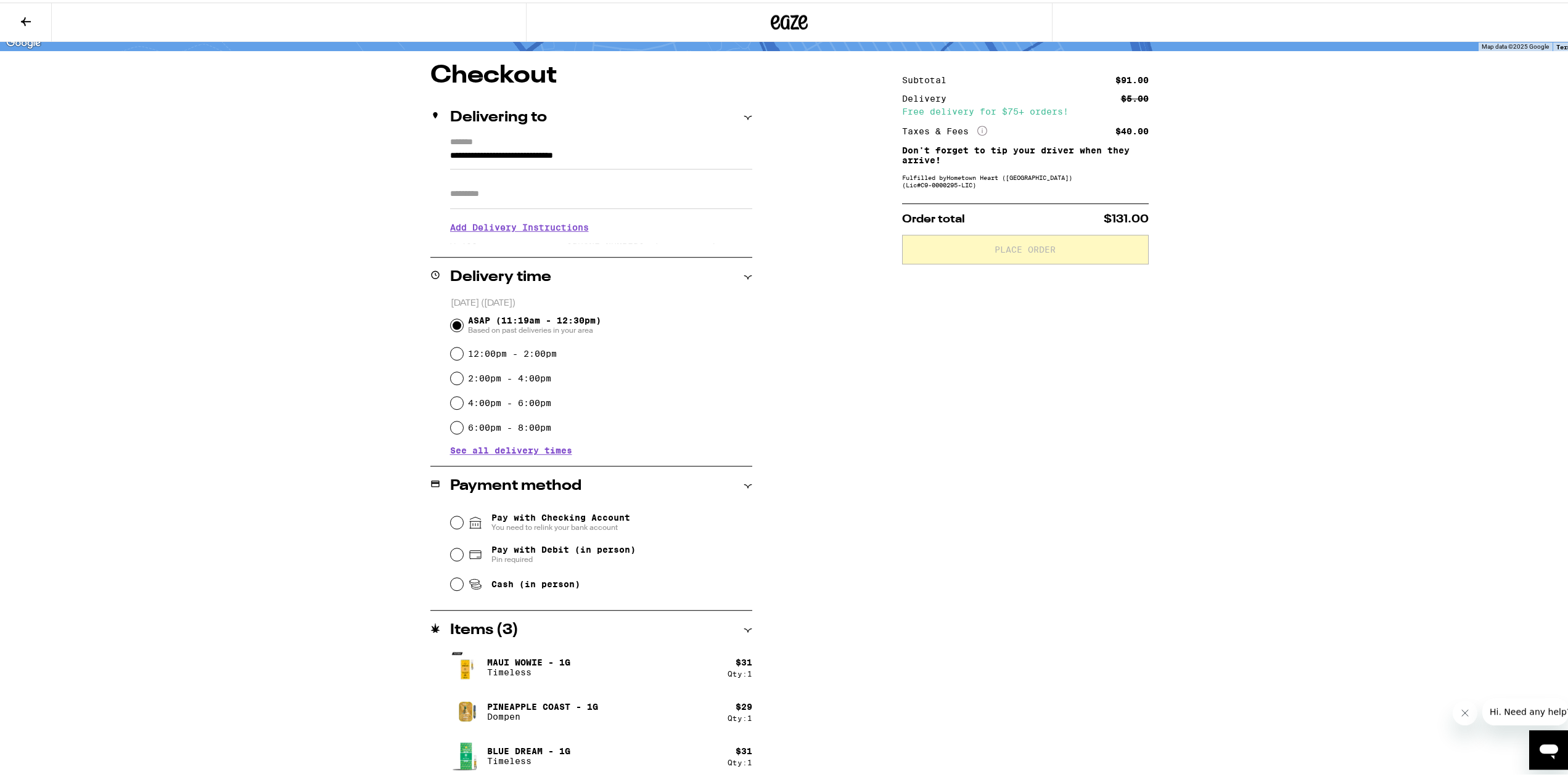
scroll to position [93, 0]
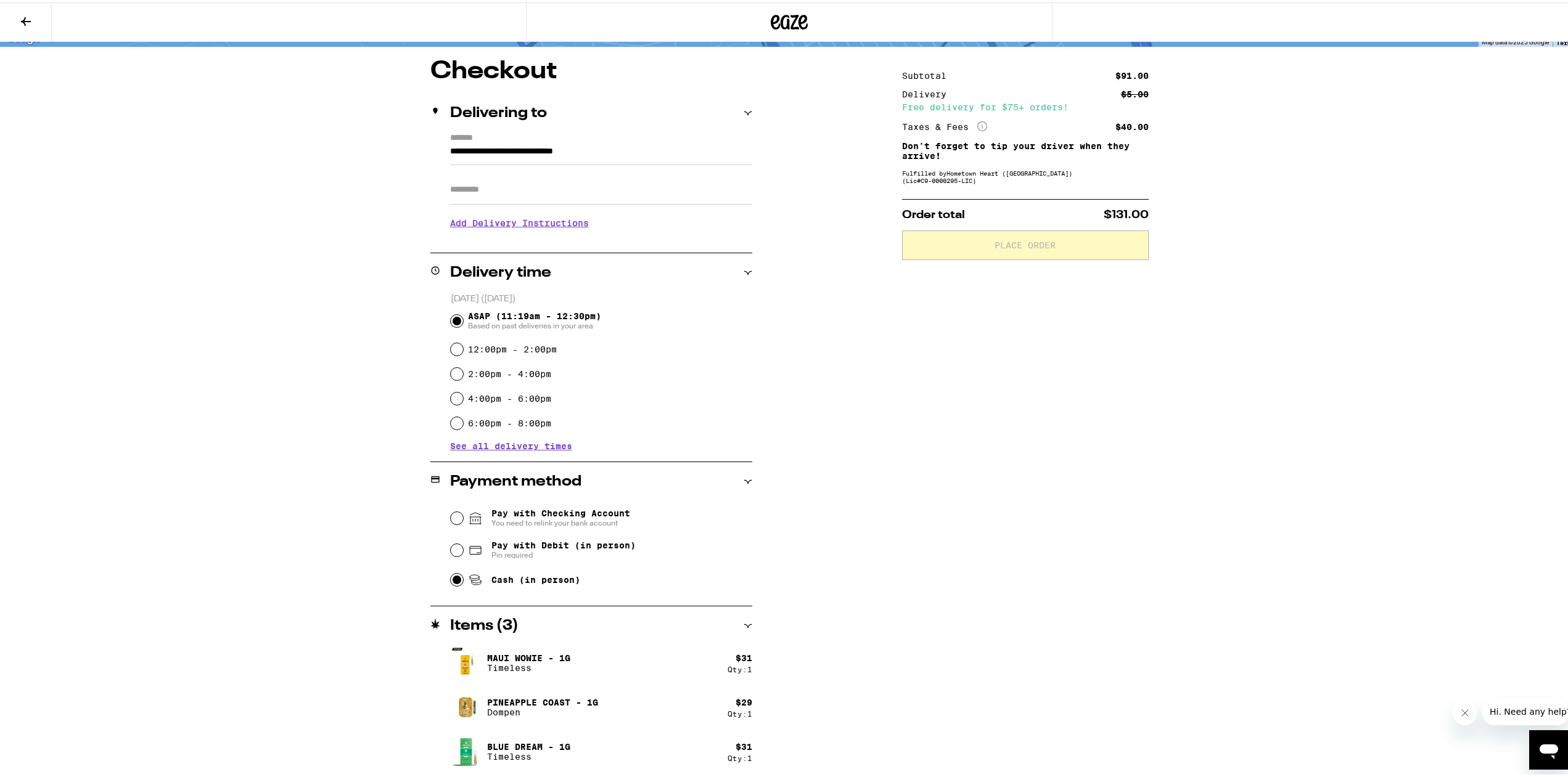
click at [453, 583] on input "Cash (in person)" at bounding box center [457, 578] width 13 height 13
radio input "true"
click at [453, 540] on div "Pay with Debit (in person) Pin required" at bounding box center [601, 548] width 301 height 32
click at [451, 550] on input "Pay with Debit (in person) Pin required" at bounding box center [457, 548] width 13 height 13
radio input "true"
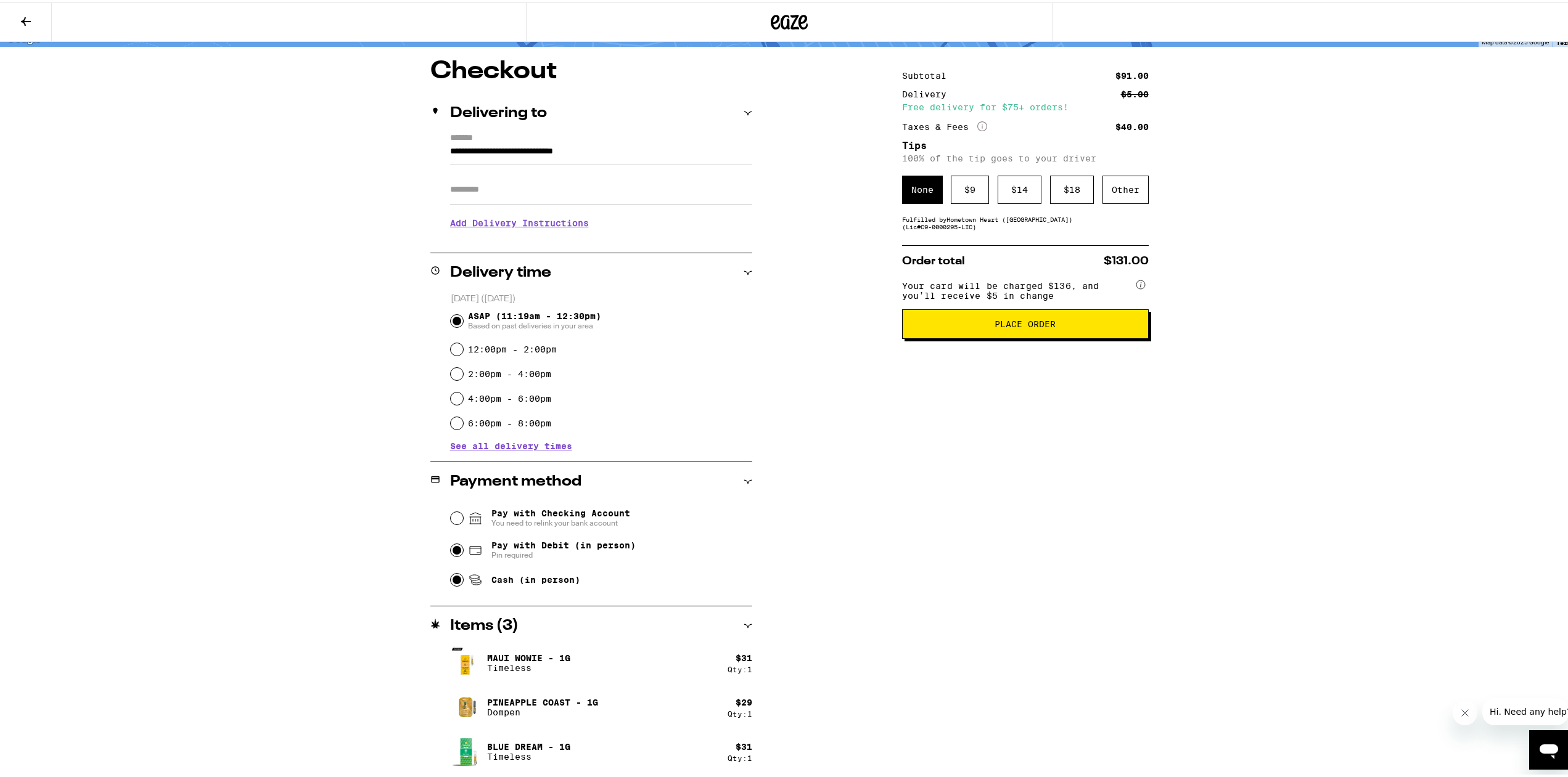
click at [452, 581] on input "Cash (in person)" at bounding box center [457, 578] width 13 height 13
radio input "true"
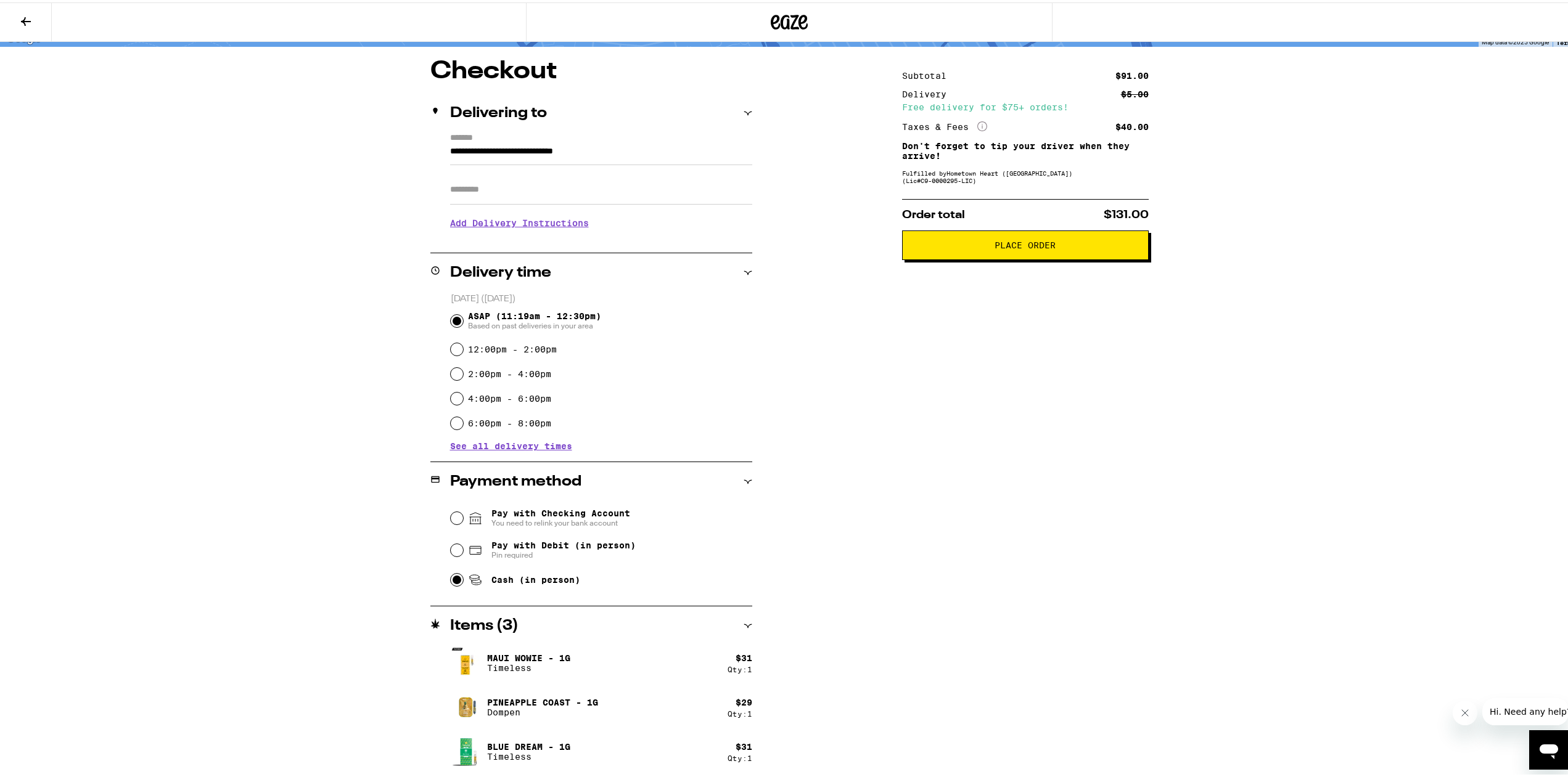
click at [1056, 252] on button "Place Order" at bounding box center [1024, 242] width 246 height 30
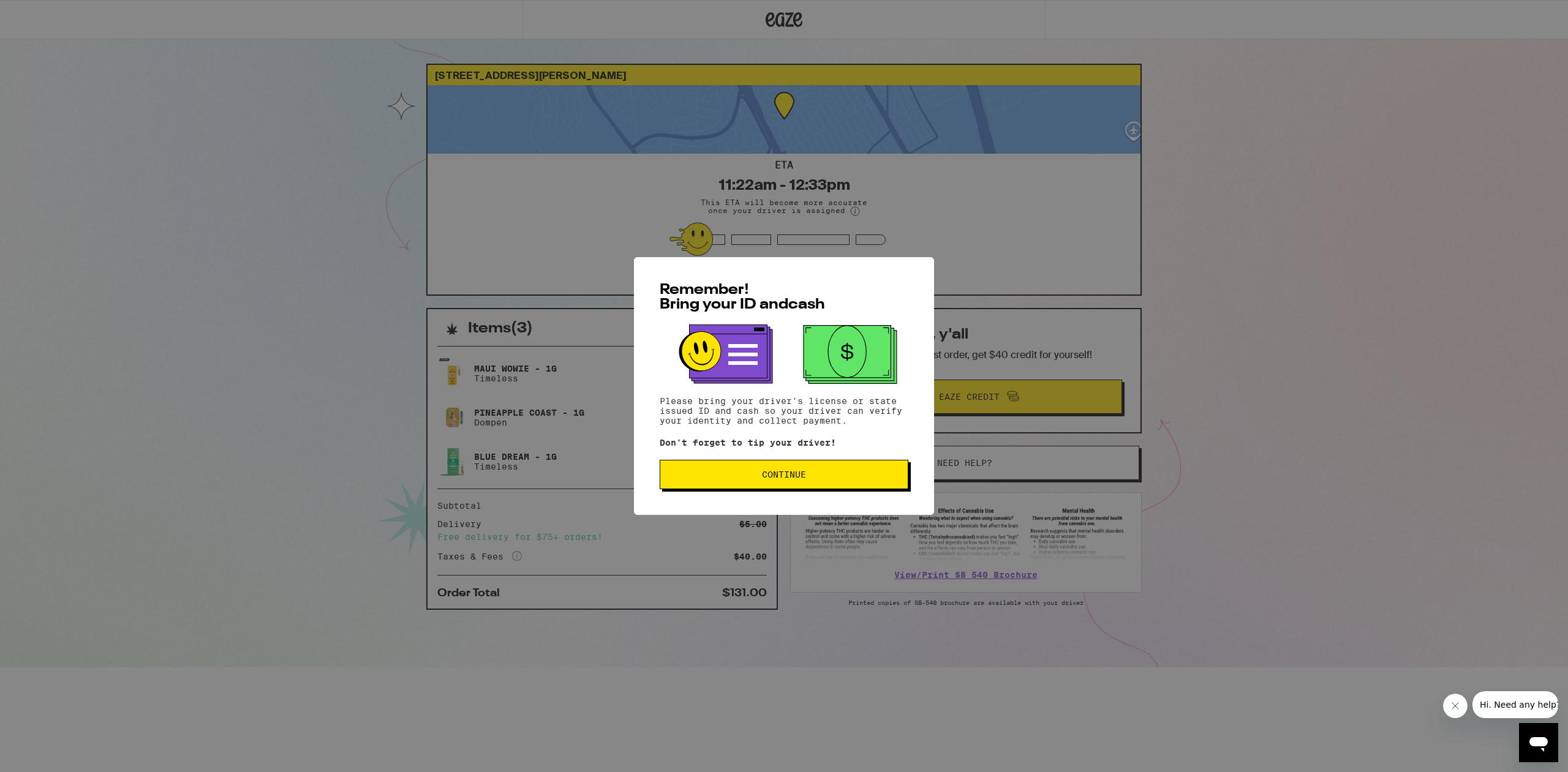
click at [834, 489] on button "Continue" at bounding box center [784, 474] width 249 height 30
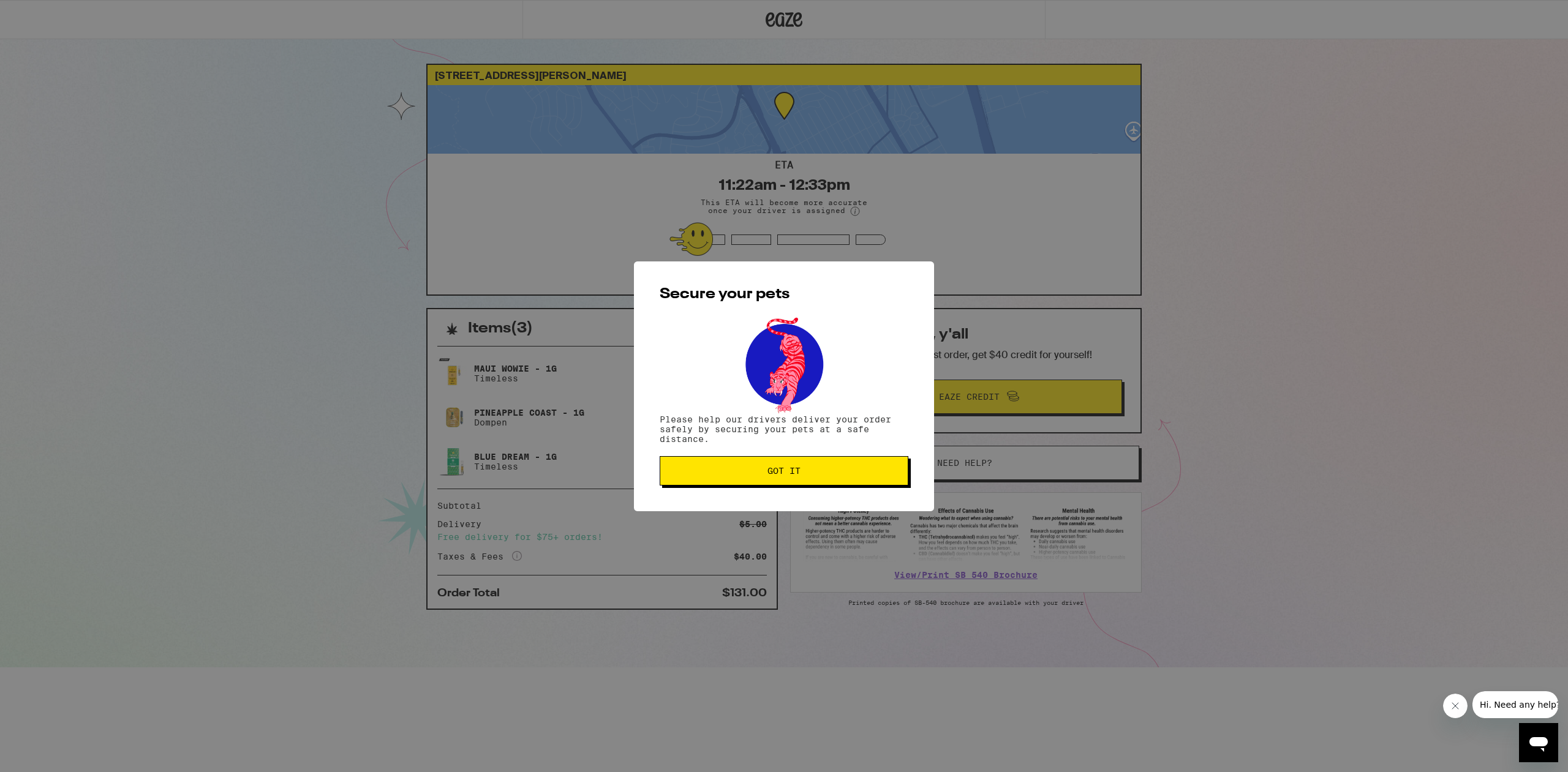
click at [831, 482] on button "Got it" at bounding box center [784, 470] width 249 height 30
